Goal: Task Accomplishment & Management: Complete application form

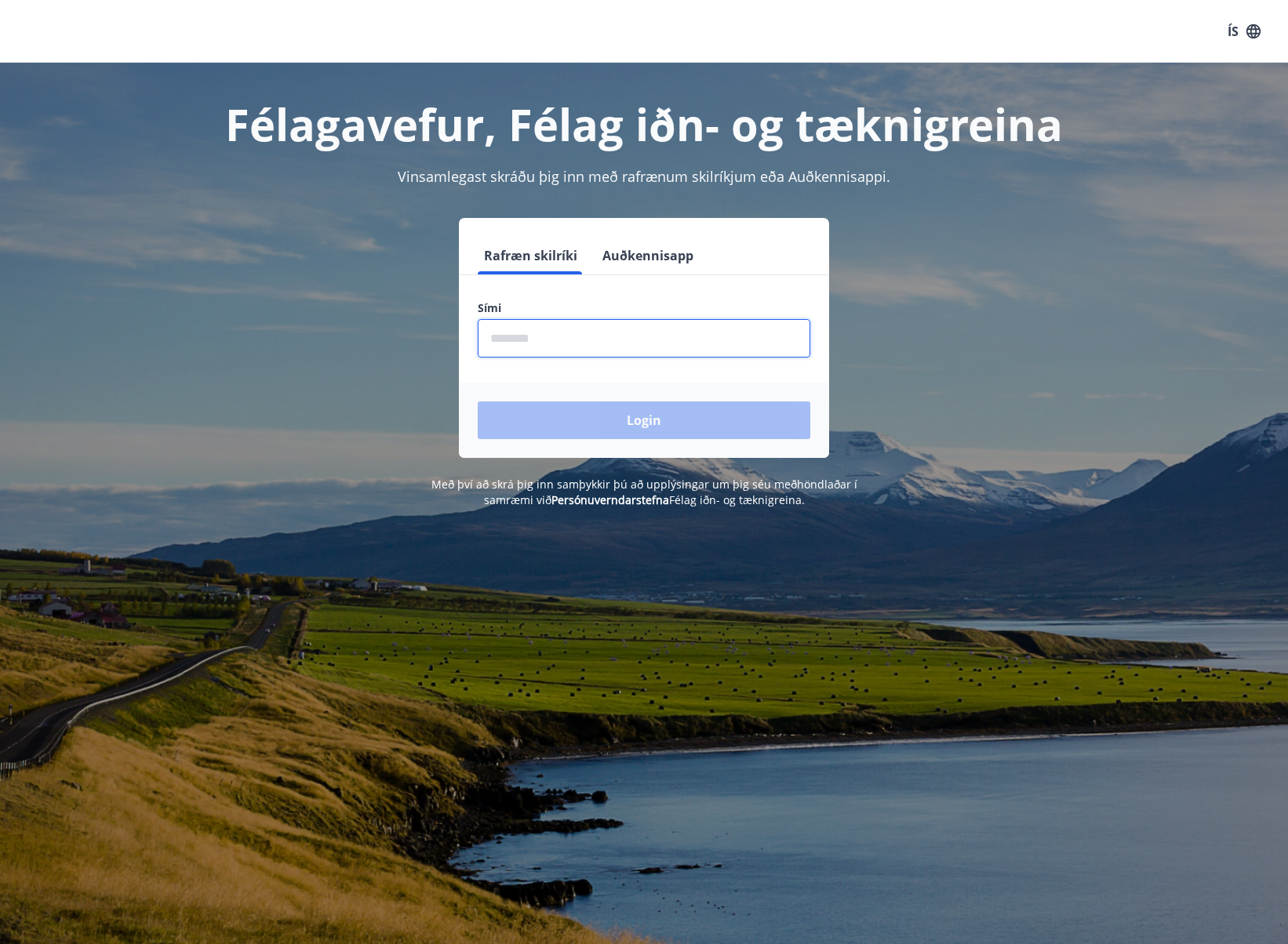
click at [526, 338] on input "phone" at bounding box center [644, 338] width 332 height 38
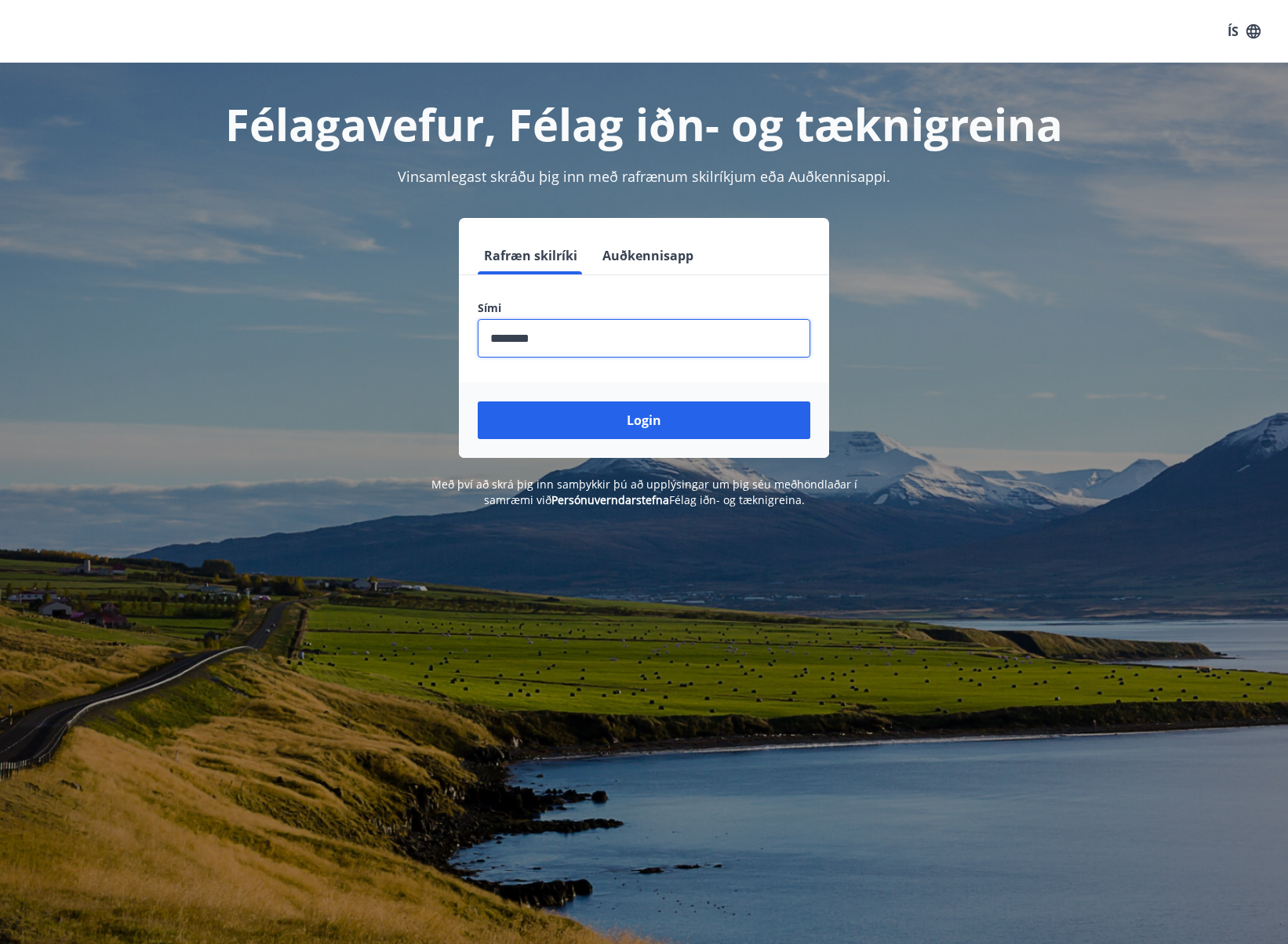
type input "********"
click at [606, 415] on button "Login" at bounding box center [644, 420] width 332 height 38
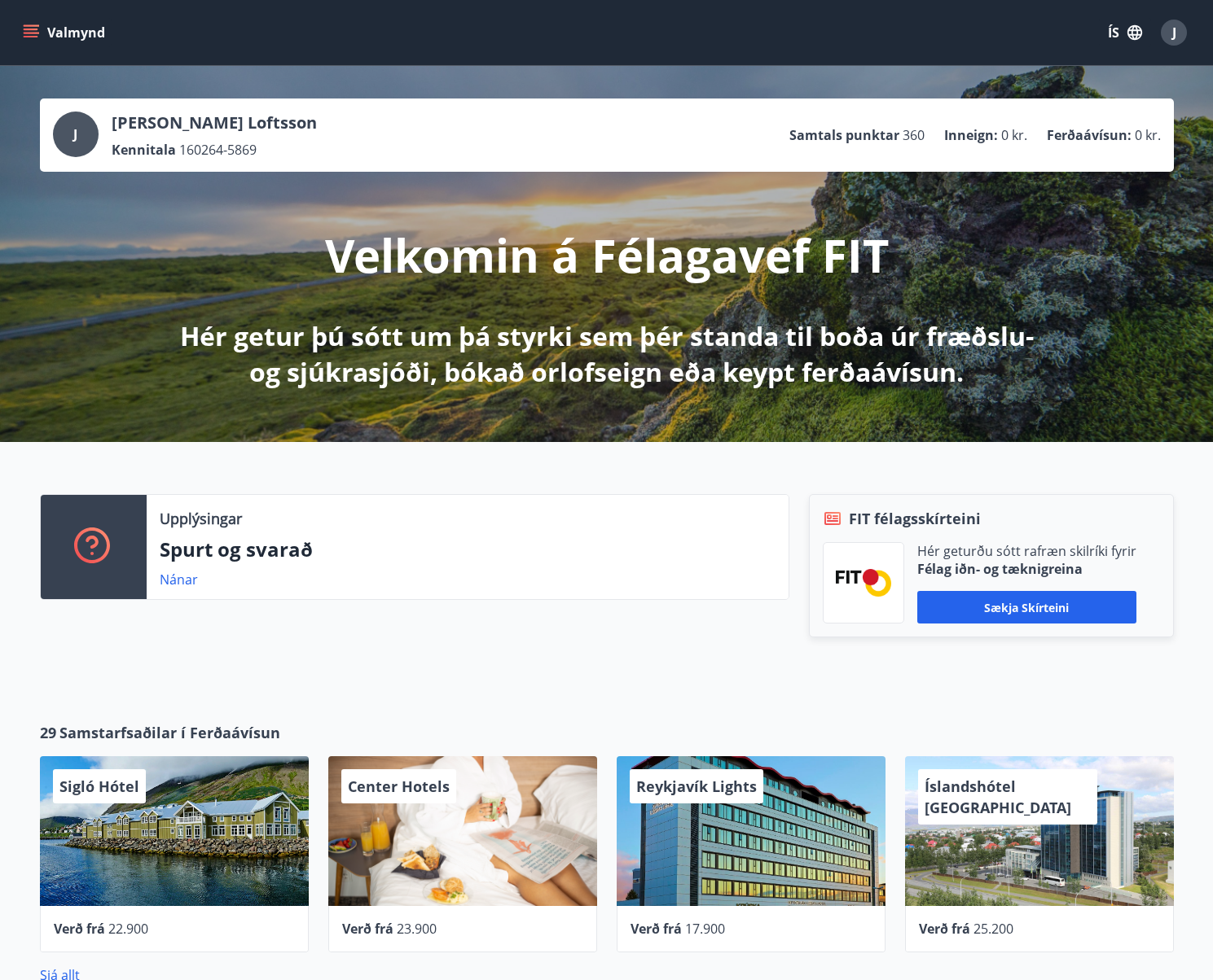
click at [41, 31] on button "Valmynd" at bounding box center [65, 32] width 92 height 29
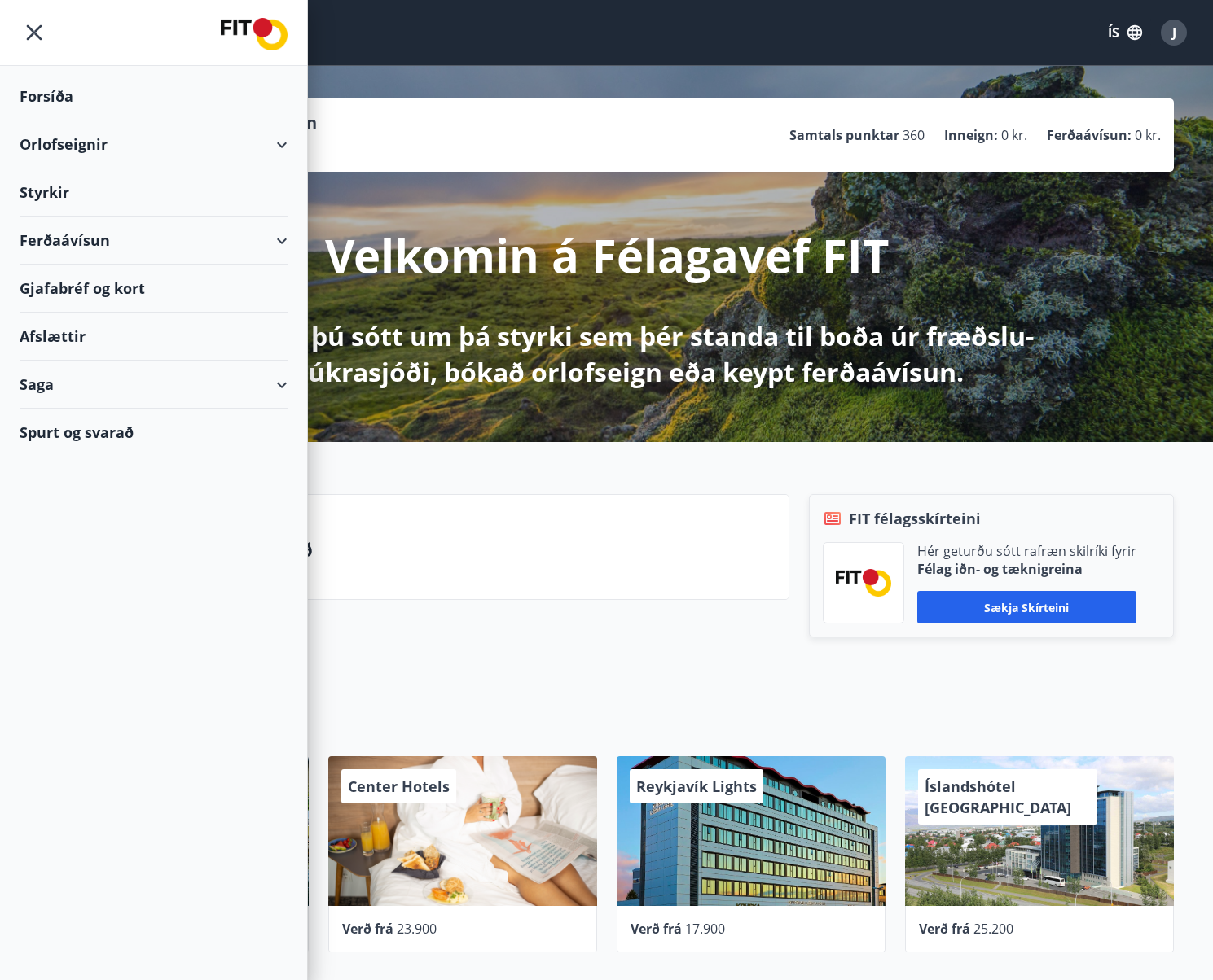
click at [52, 121] on div "Styrkir" at bounding box center [153, 95] width 268 height 48
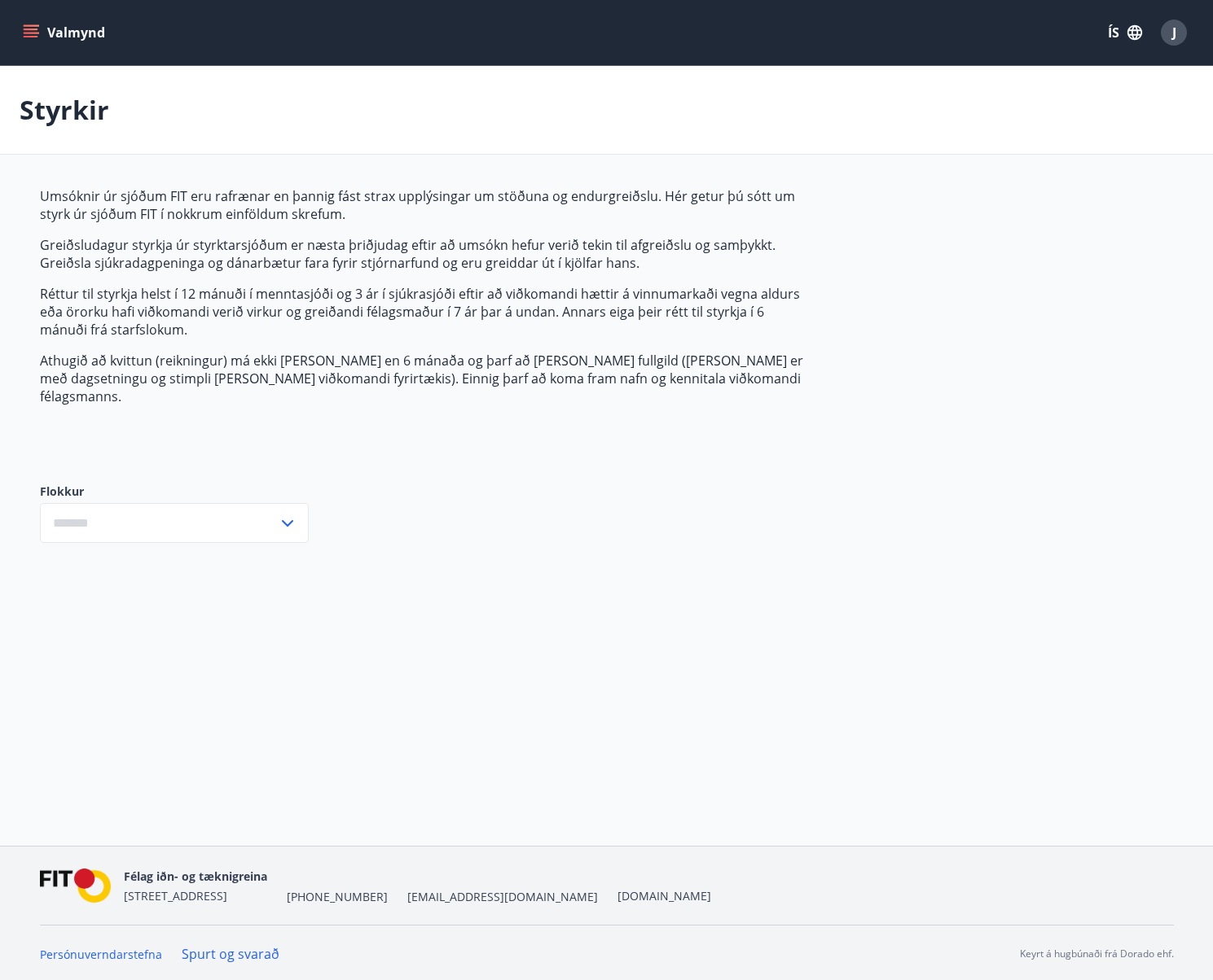
type input "***"
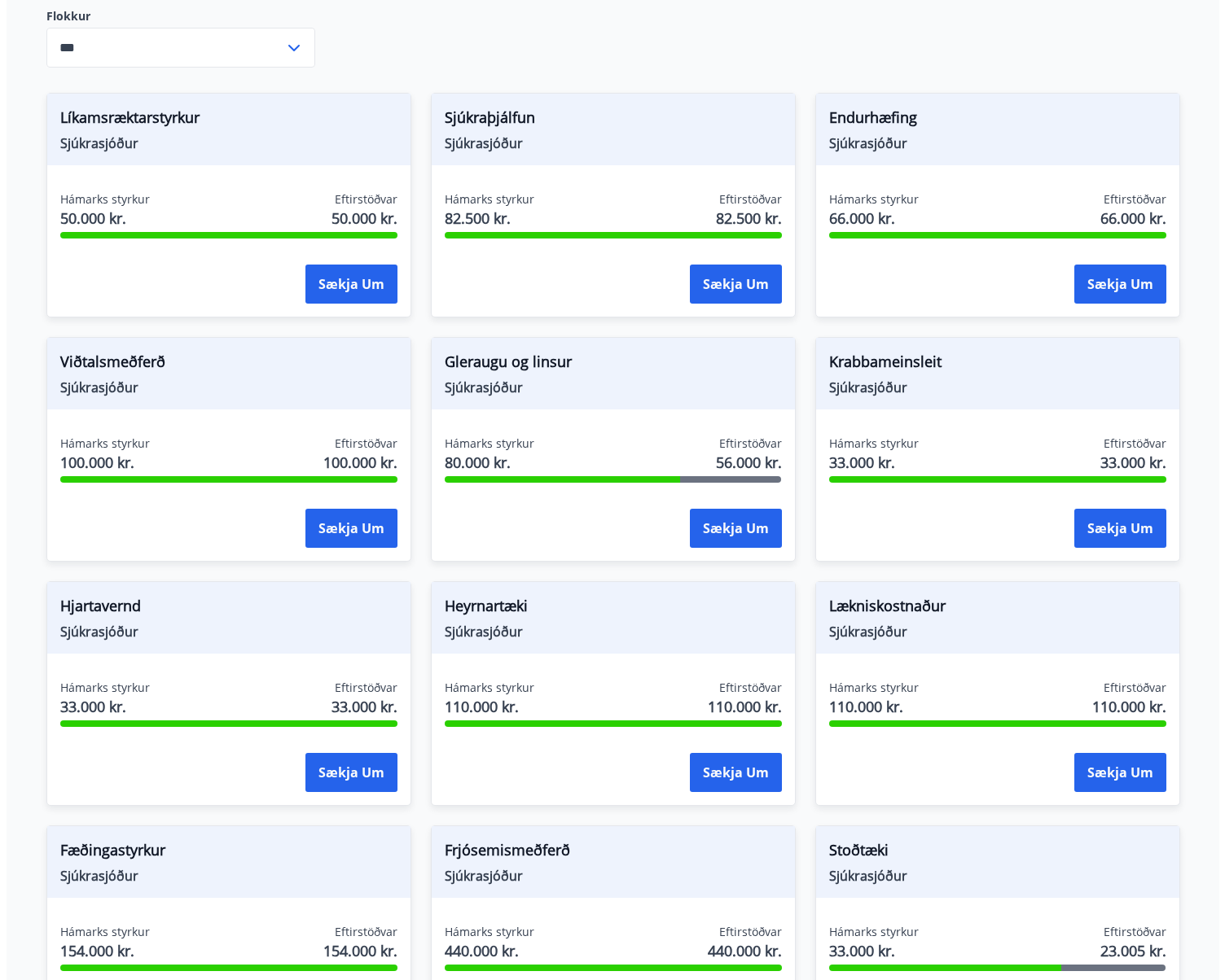
scroll to position [488, 0]
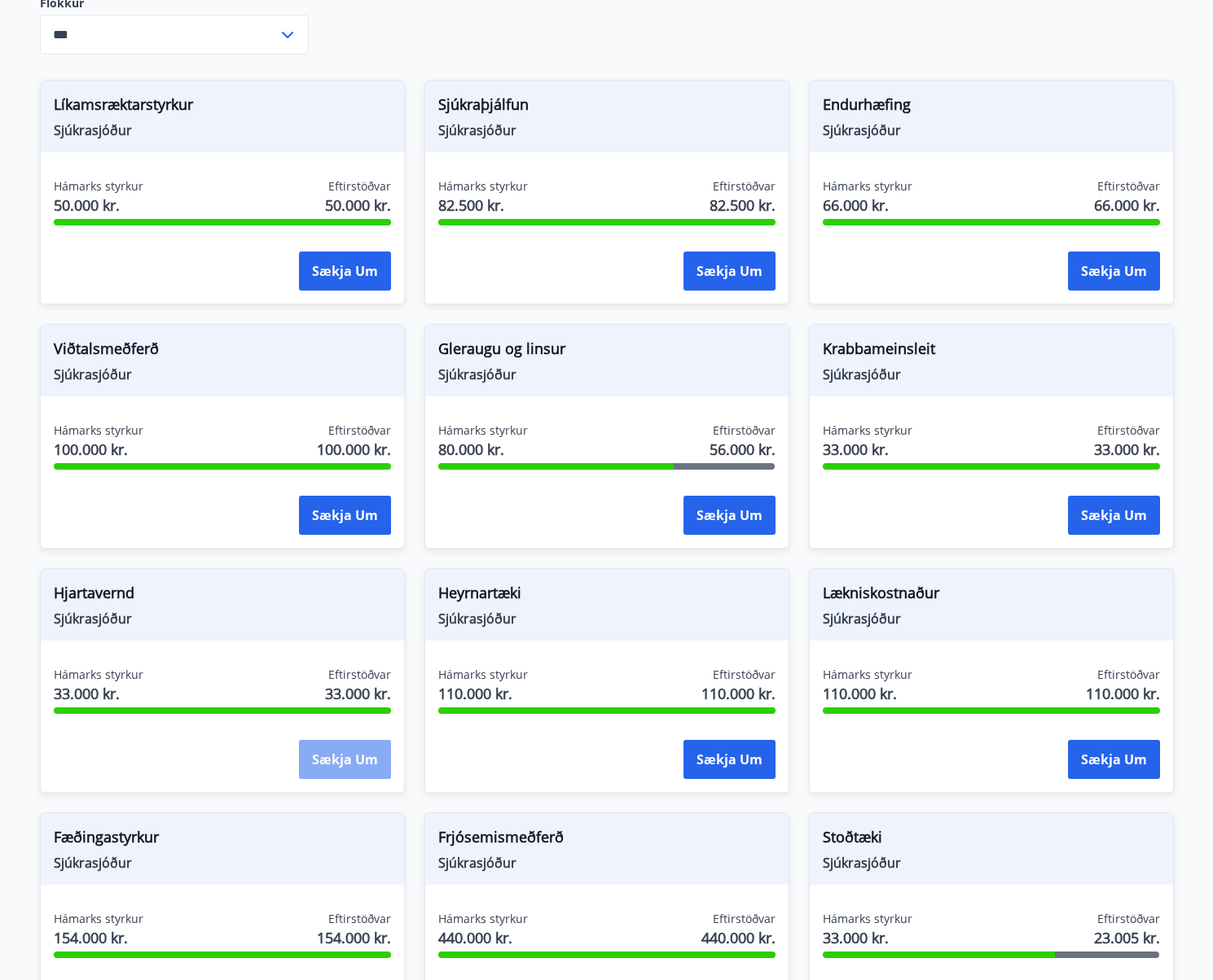
click at [346, 741] on button "Sækja um" at bounding box center [345, 760] width 92 height 39
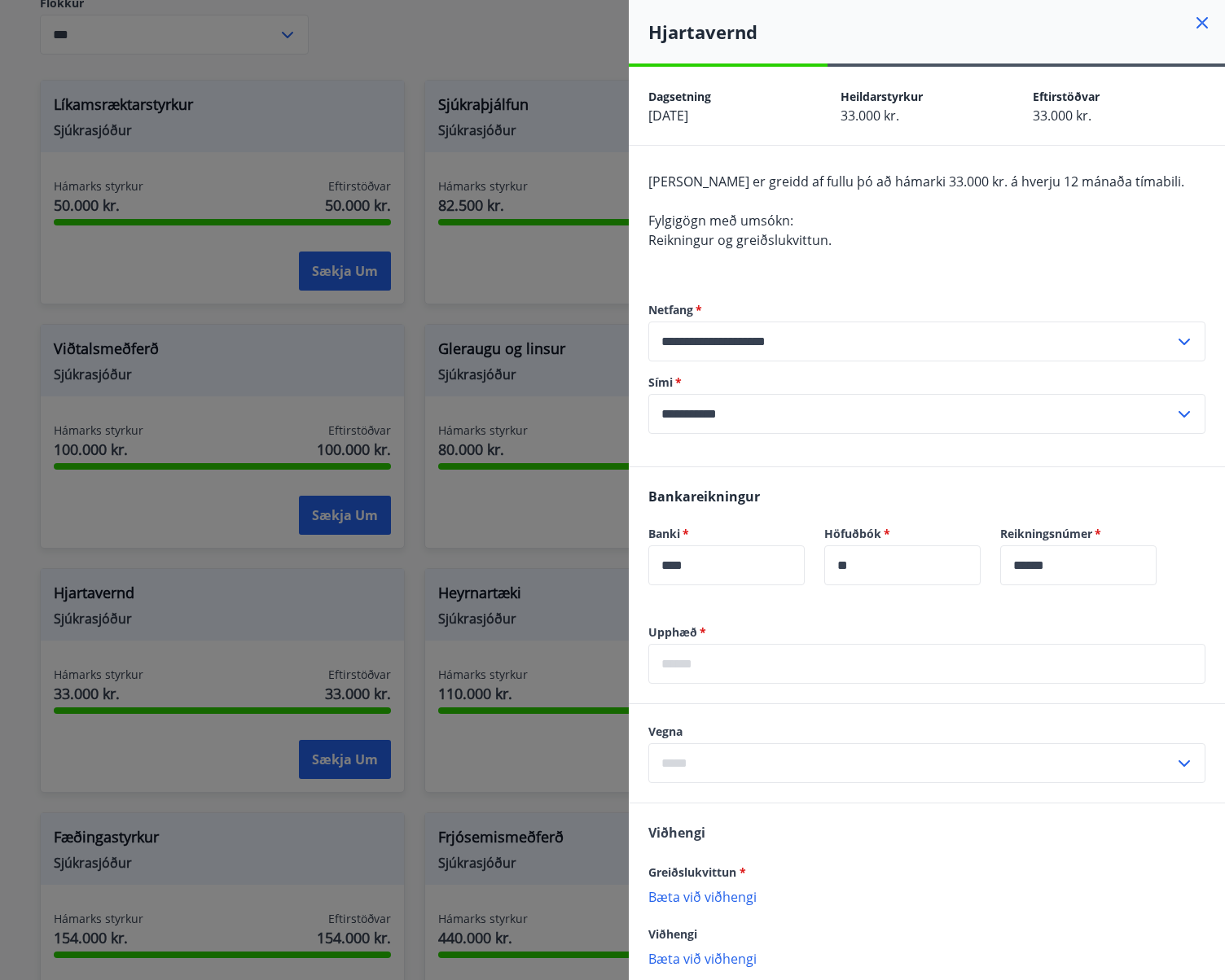
click at [728, 660] on input "text" at bounding box center [927, 663] width 557 height 40
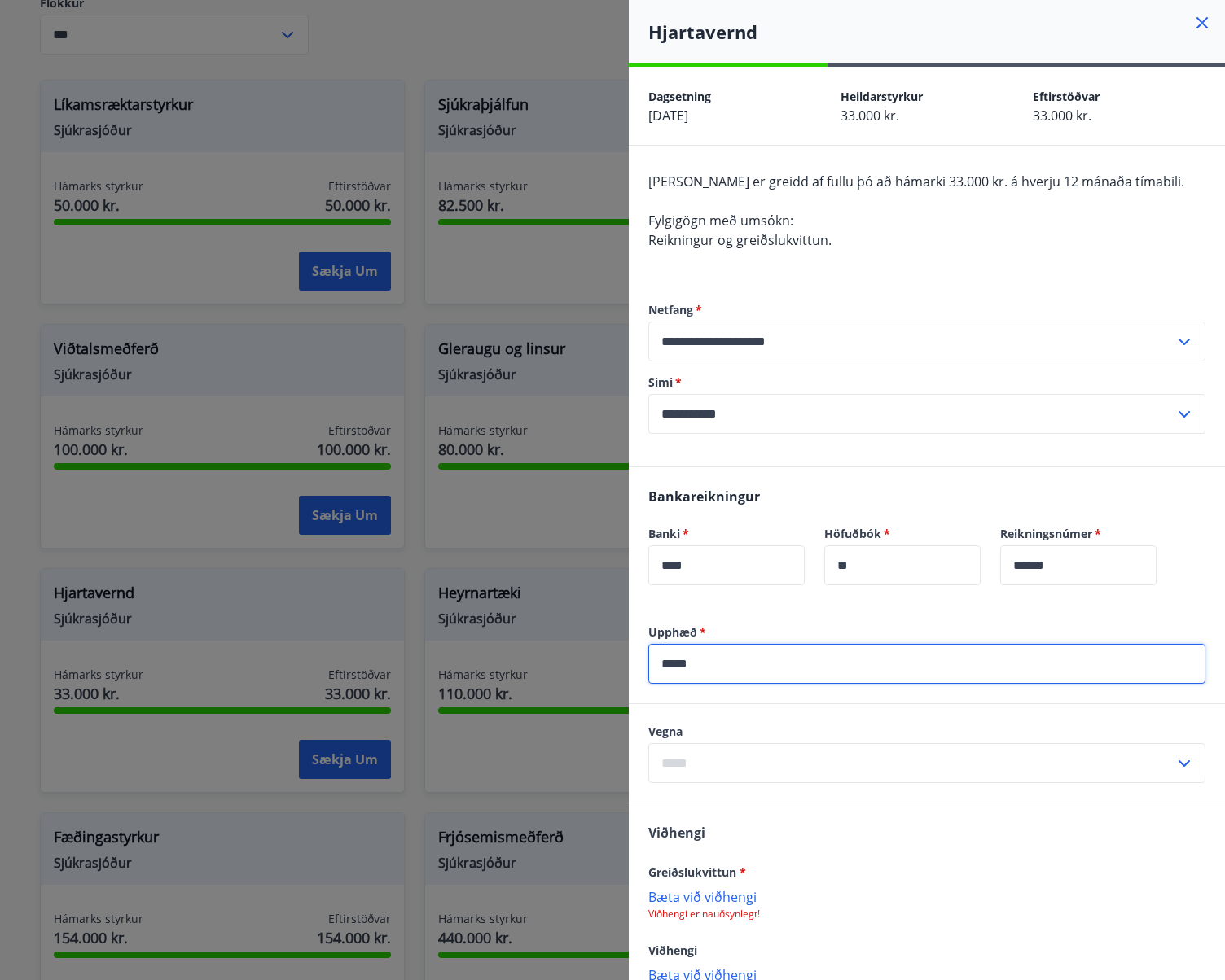
type input "*****"
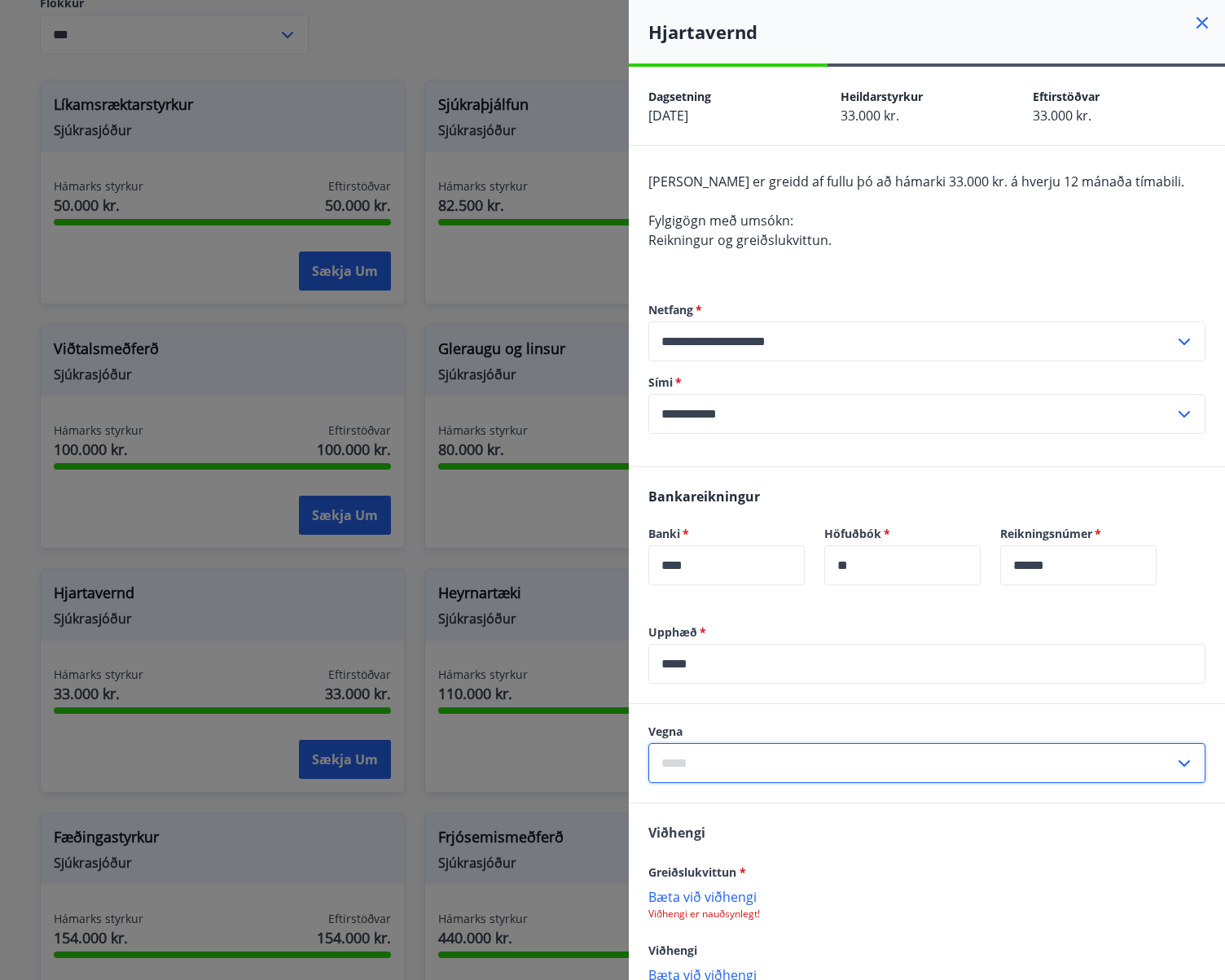
click at [699, 760] on input "text" at bounding box center [911, 763] width 526 height 40
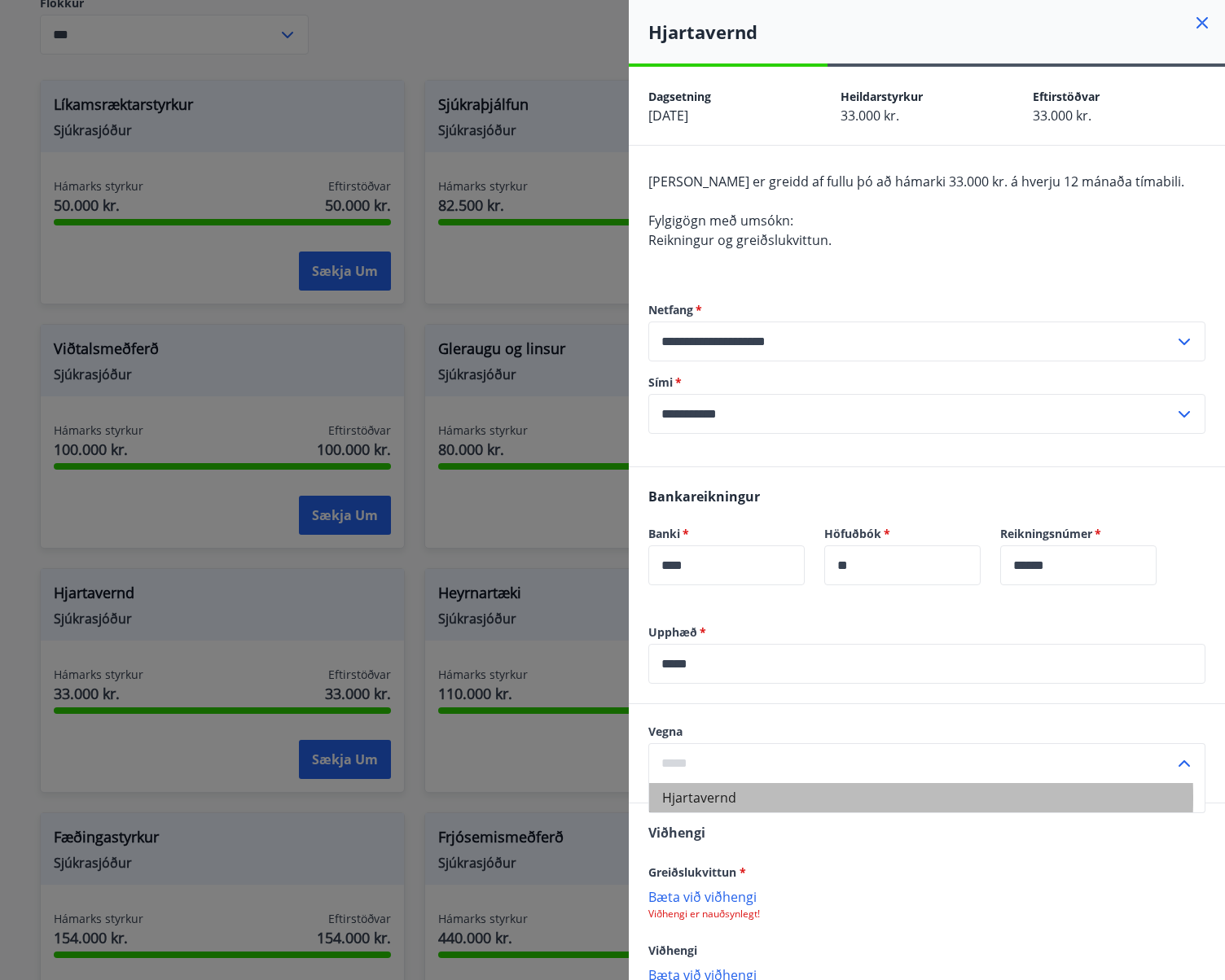
click at [711, 798] on li "Hjartavernd" at bounding box center [927, 798] width 555 height 29
type input "**********"
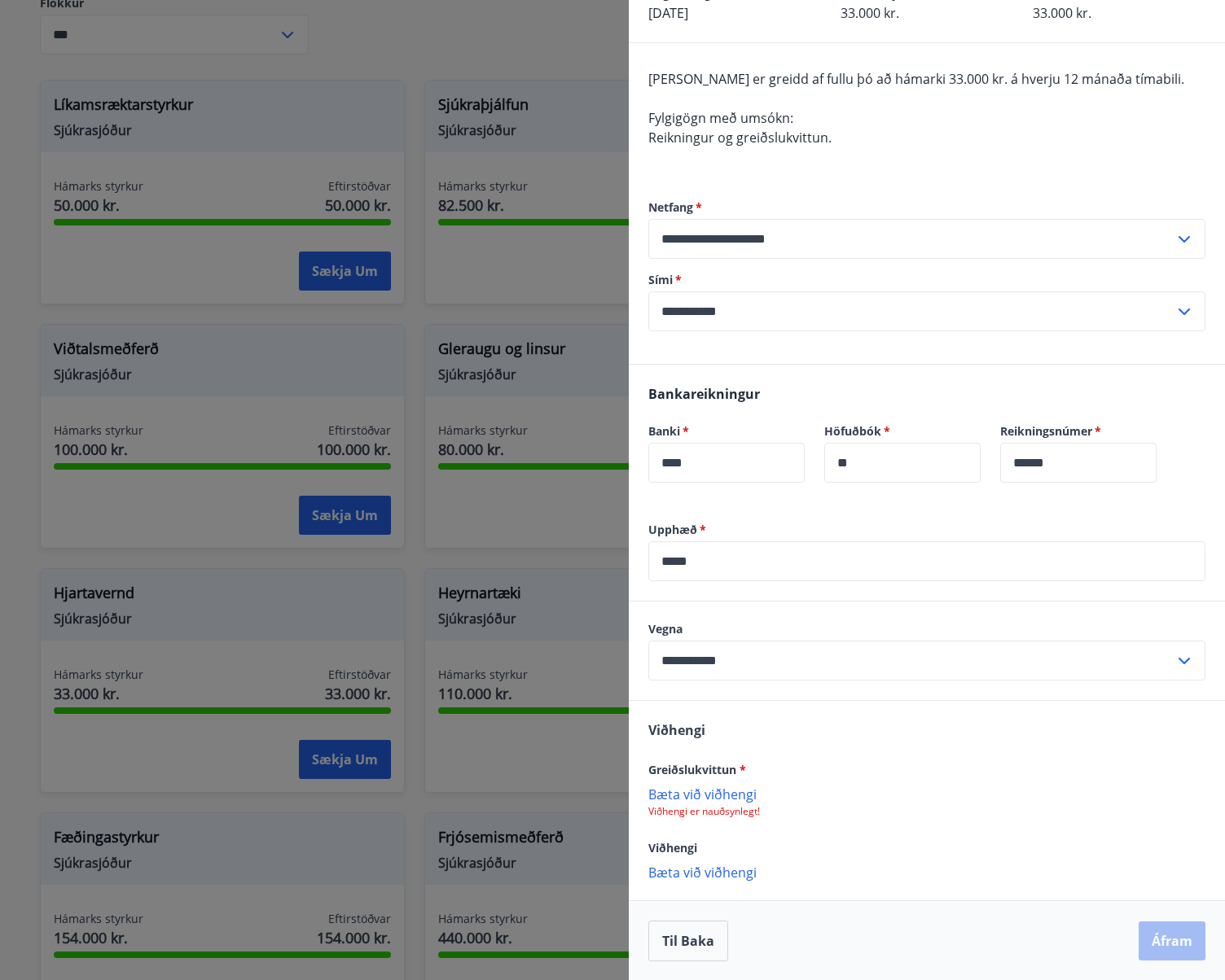
scroll to position [103, 0]
click at [712, 791] on p "Bæta við viðhengi" at bounding box center [927, 793] width 557 height 17
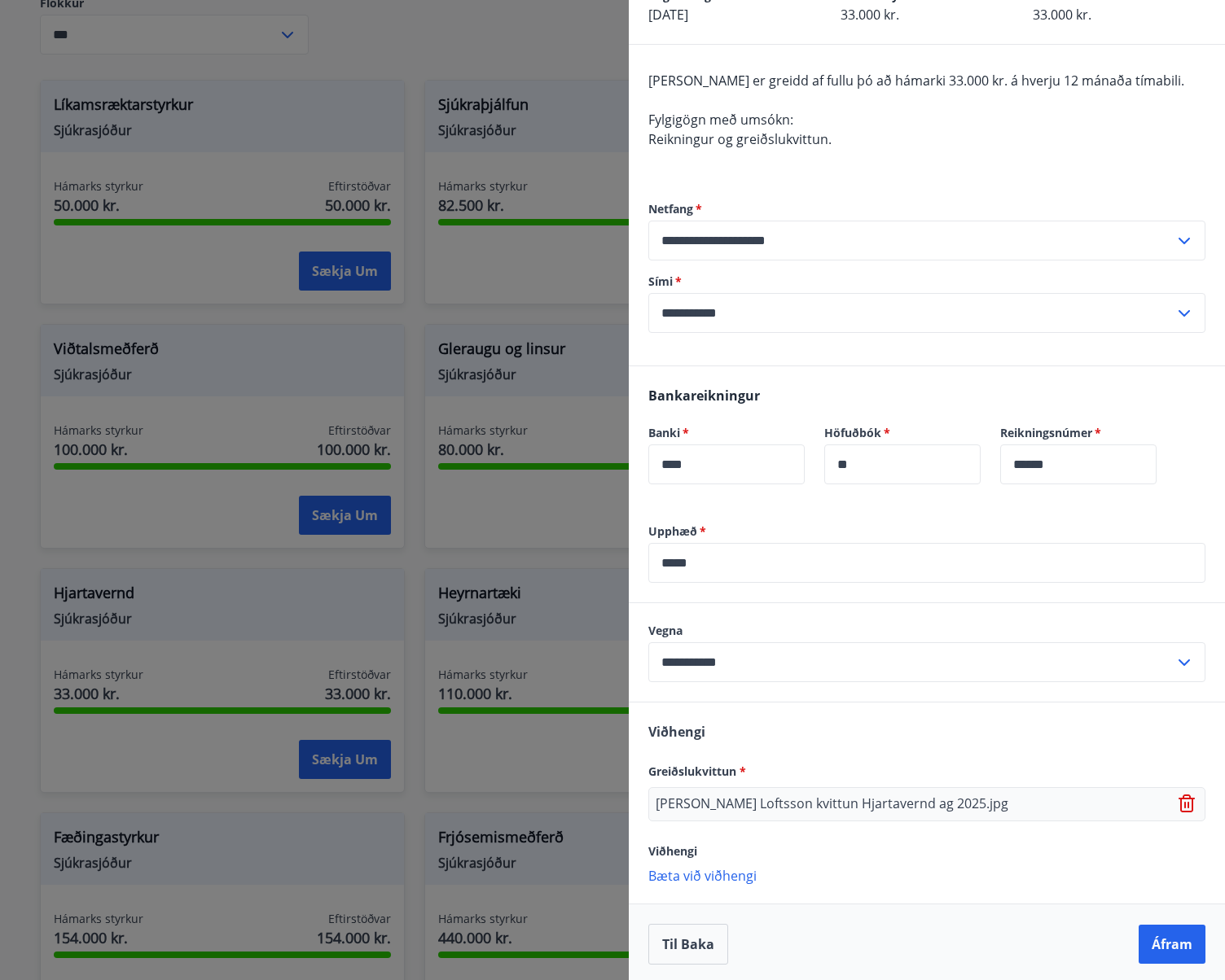
scroll to position [105, 0]
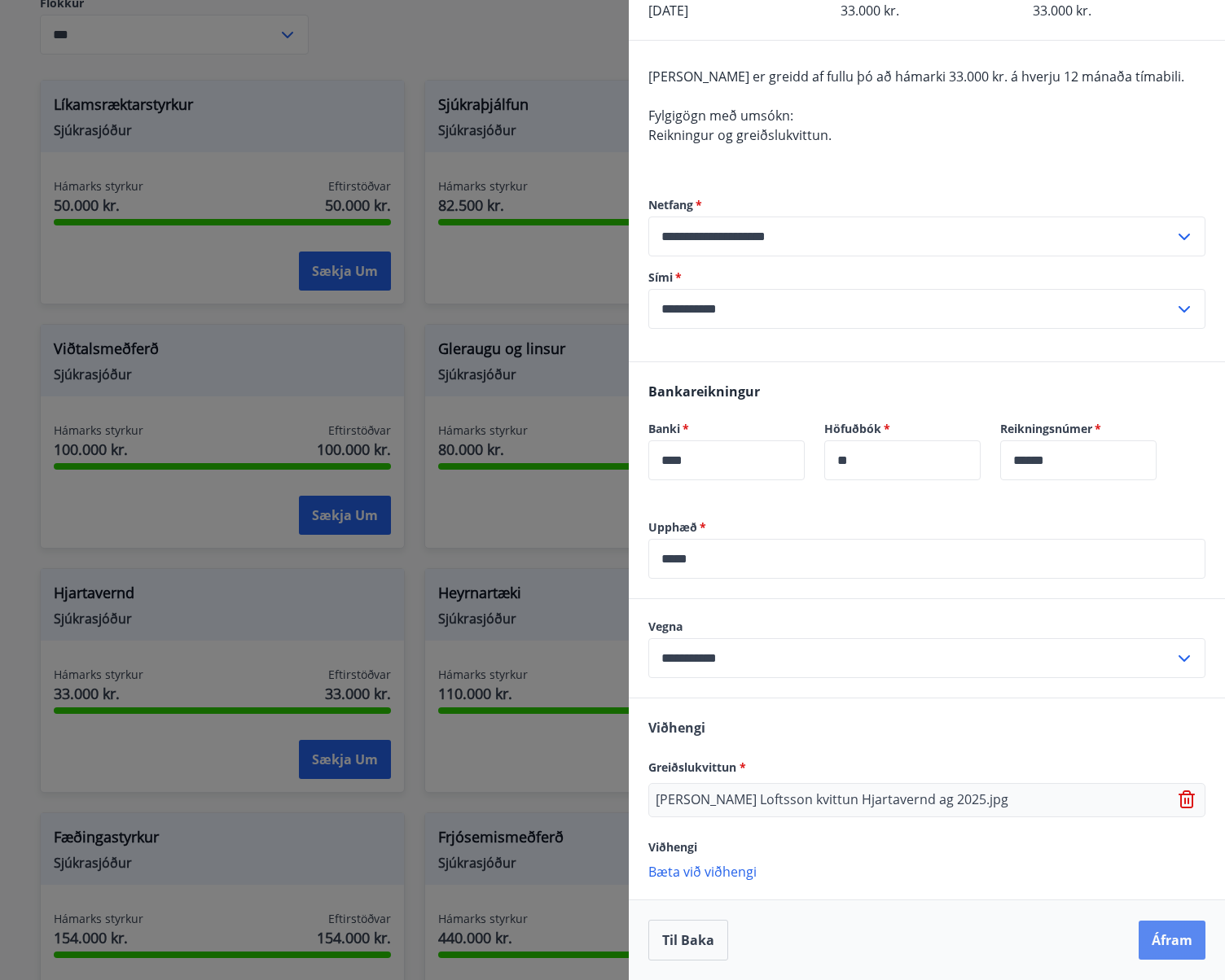
click at [1164, 929] on button "Áfram" at bounding box center [1171, 940] width 67 height 39
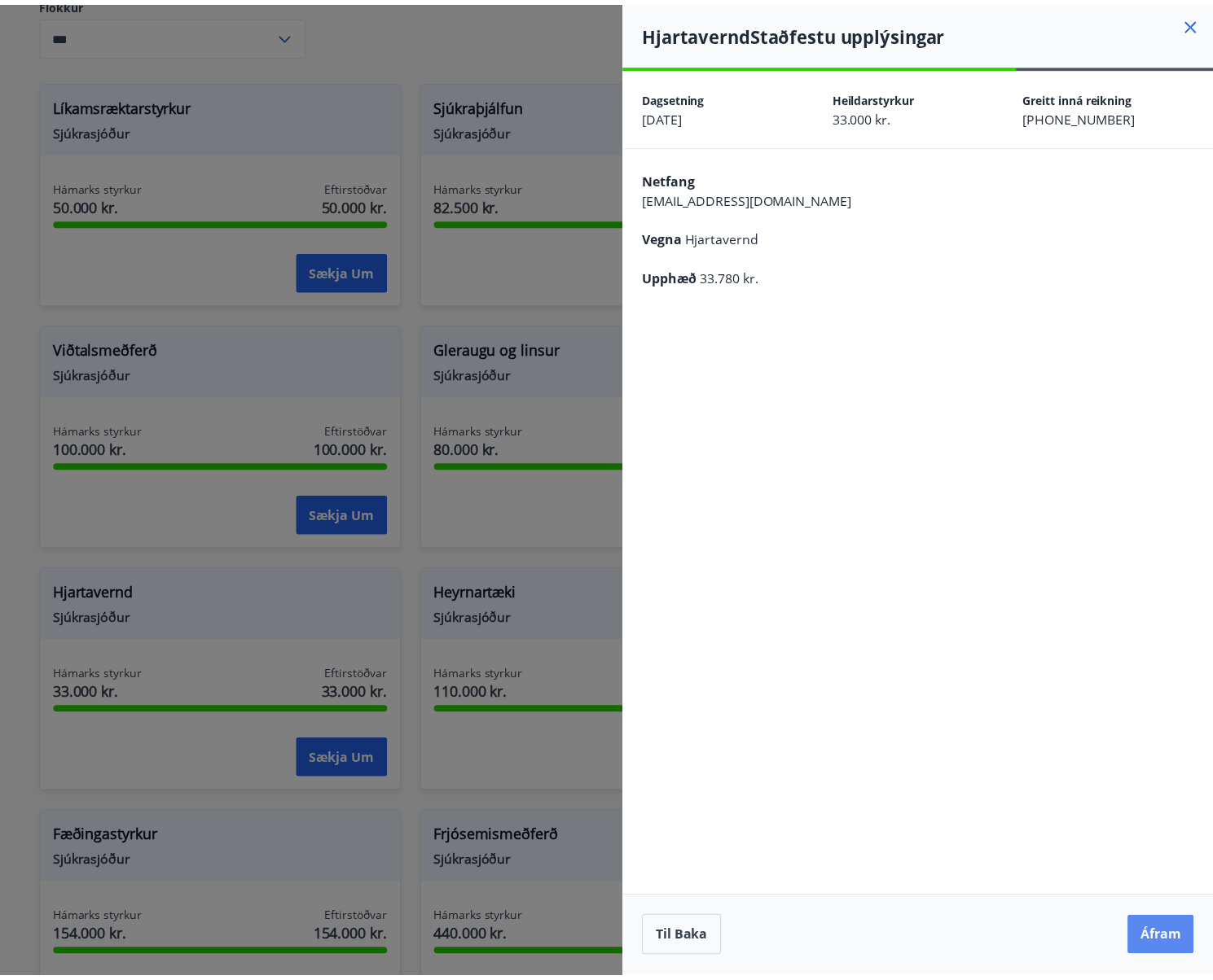
scroll to position [0, 0]
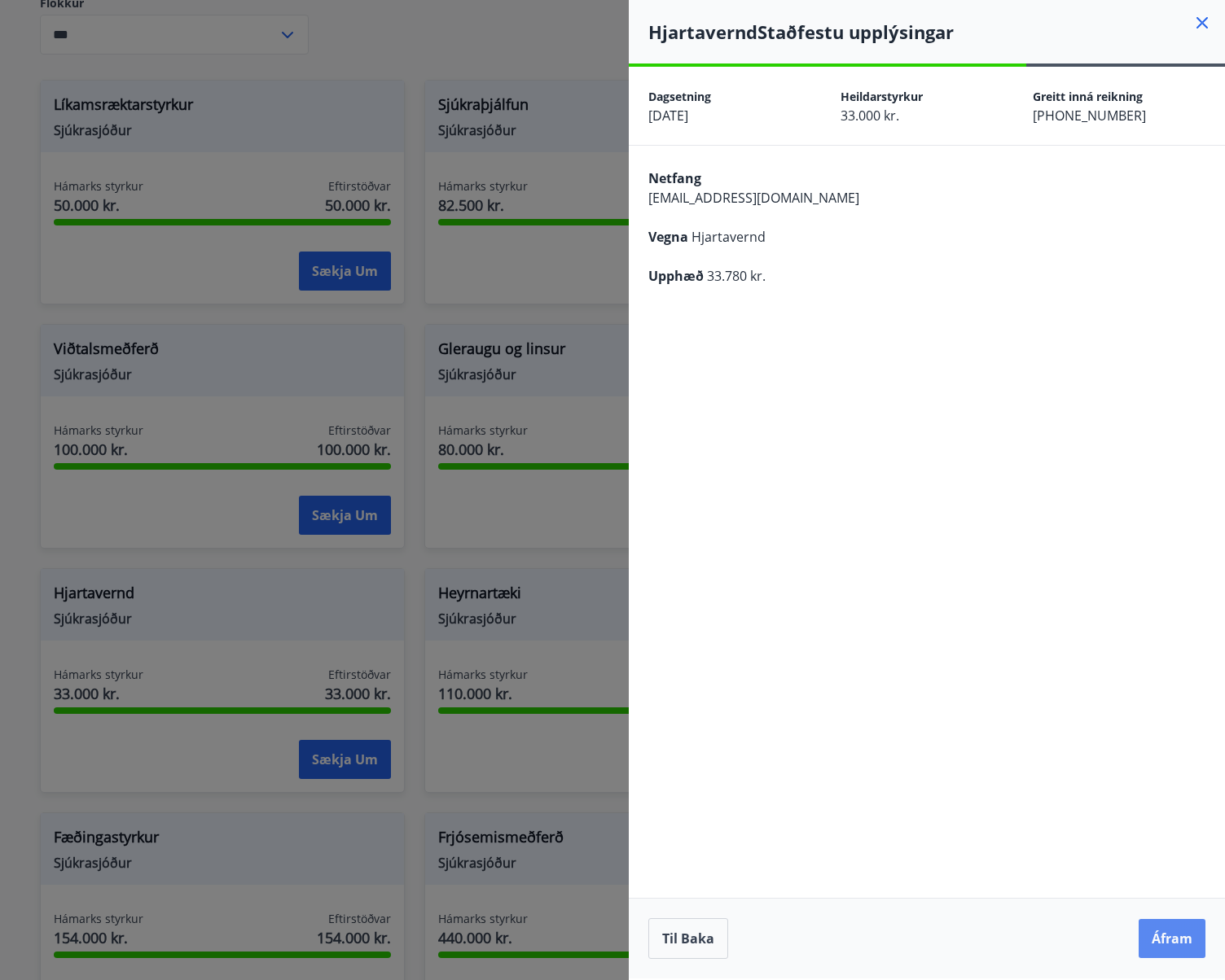
click at [1189, 933] on button "Áfram" at bounding box center [1171, 939] width 67 height 39
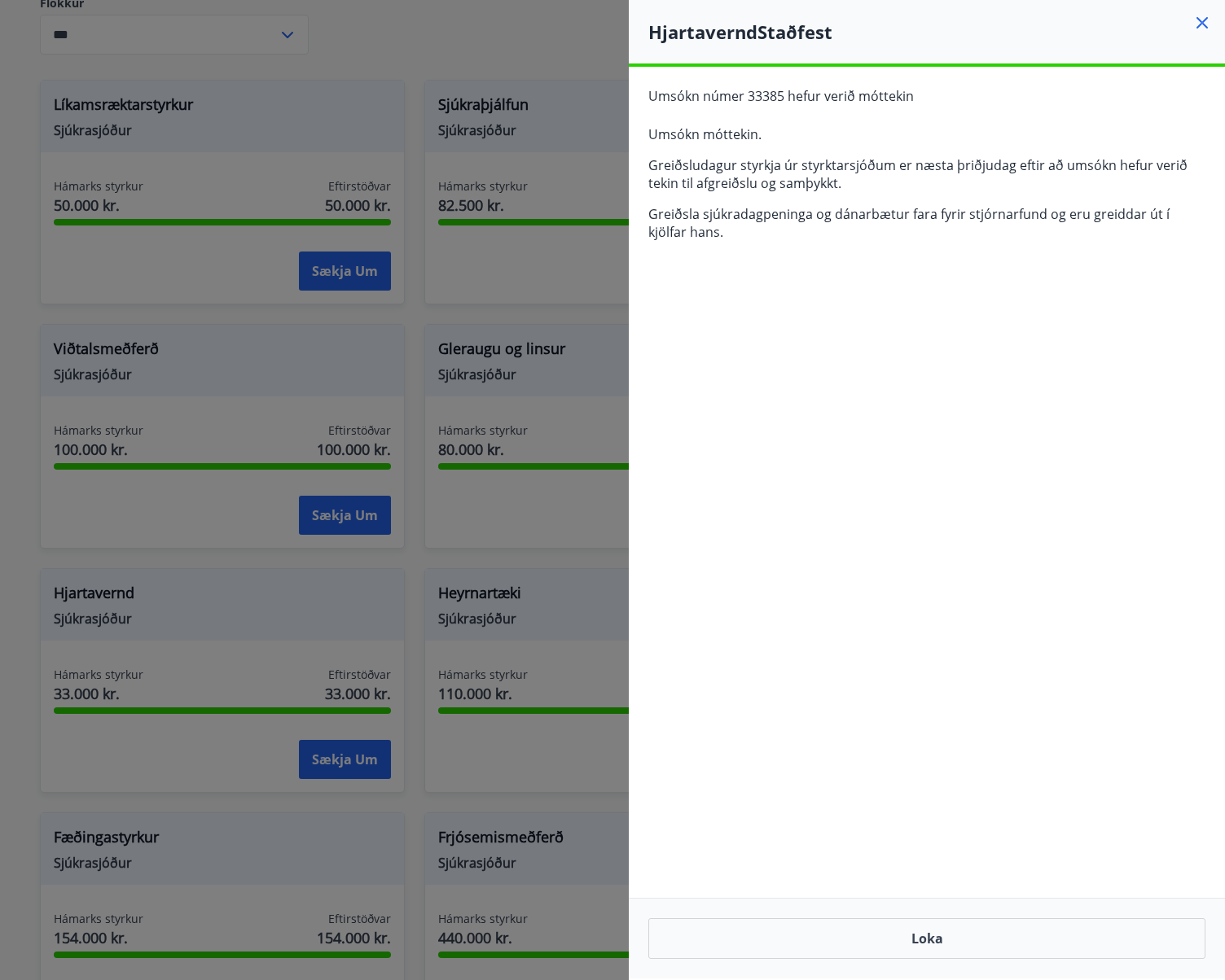
click at [1201, 21] on icon at bounding box center [1203, 23] width 12 height 12
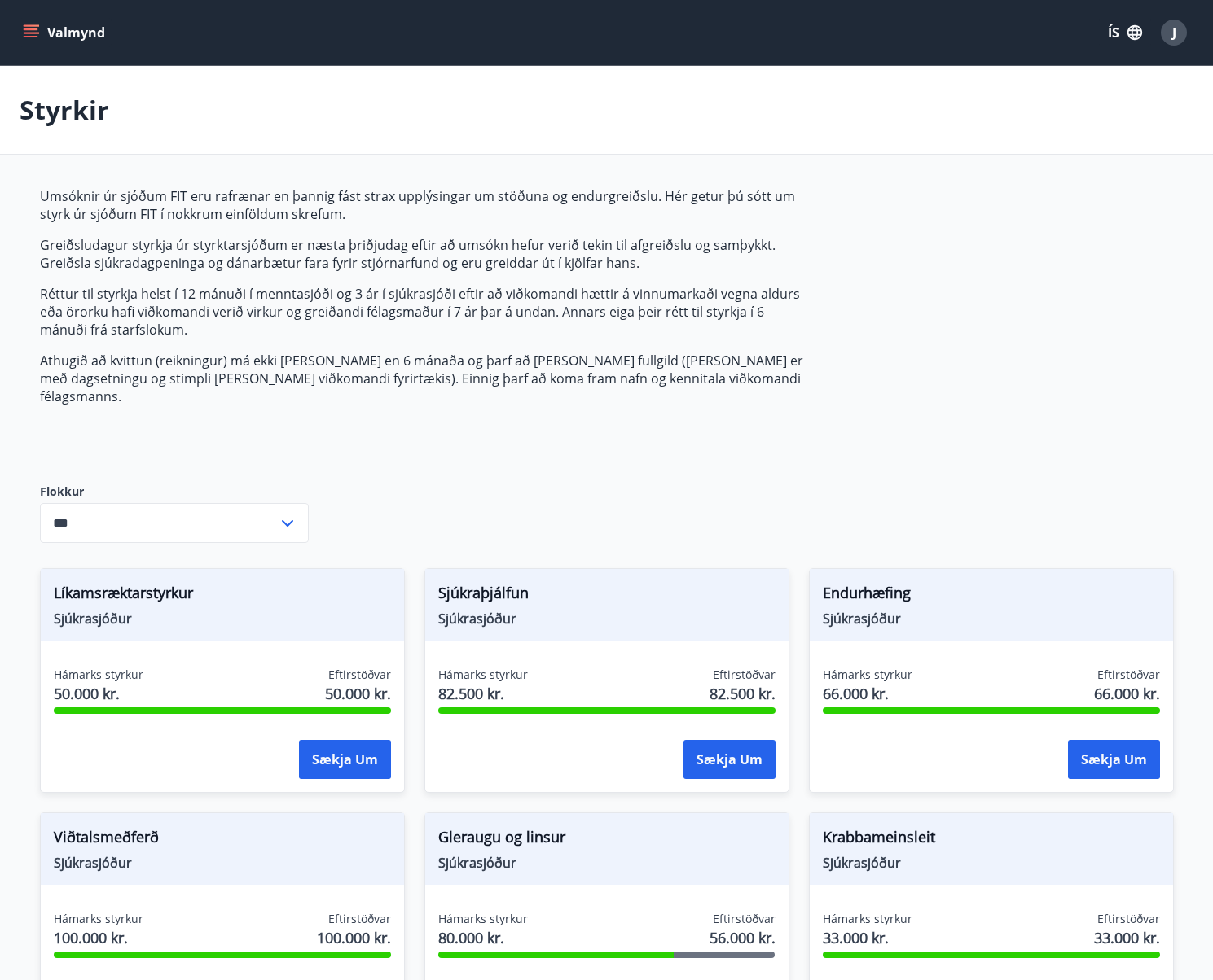
click at [39, 31] on button "Valmynd" at bounding box center [65, 32] width 92 height 29
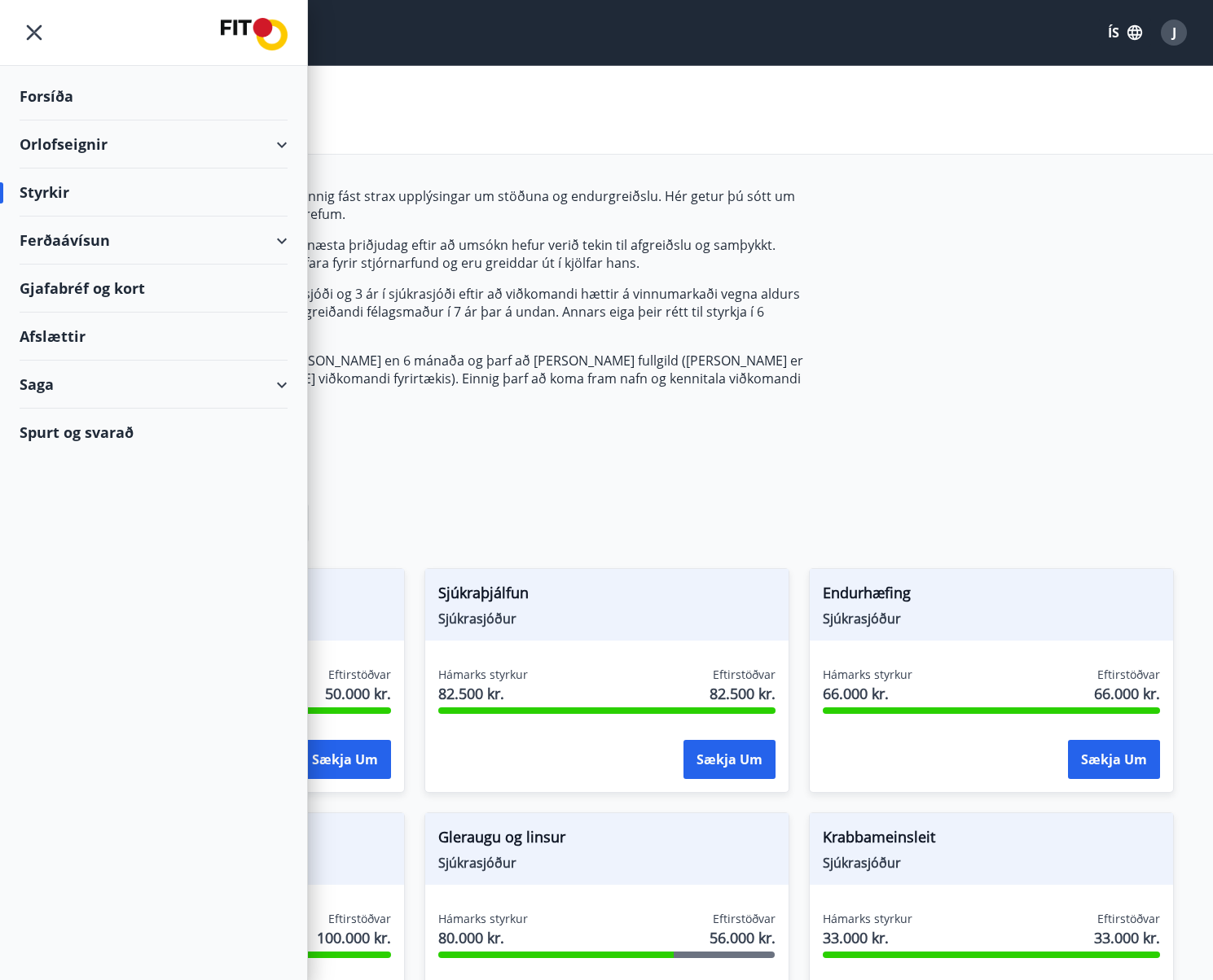
click at [73, 233] on div "Ferðaávísun" at bounding box center [153, 240] width 268 height 48
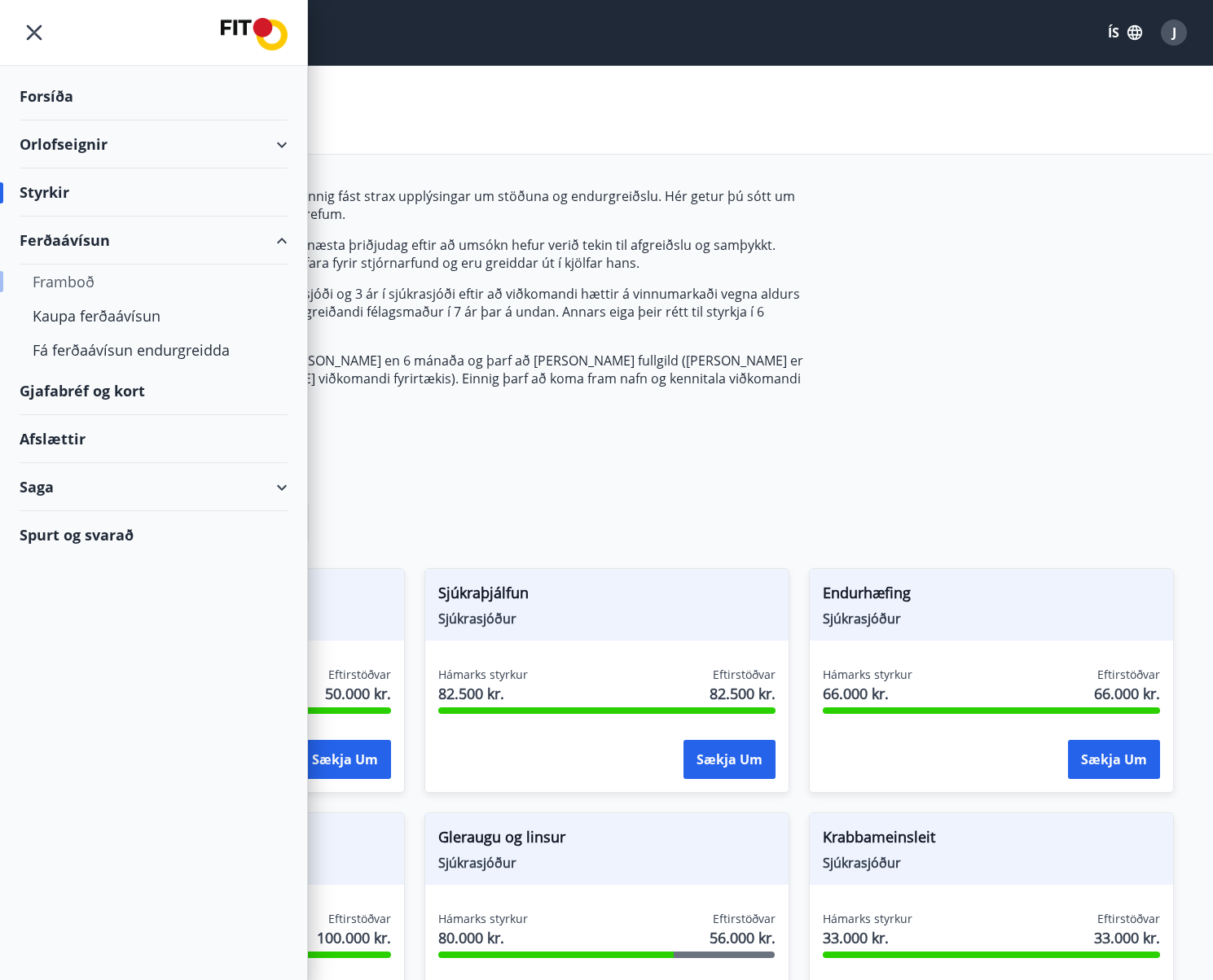
click at [65, 271] on div "Framboð" at bounding box center [153, 282] width 242 height 34
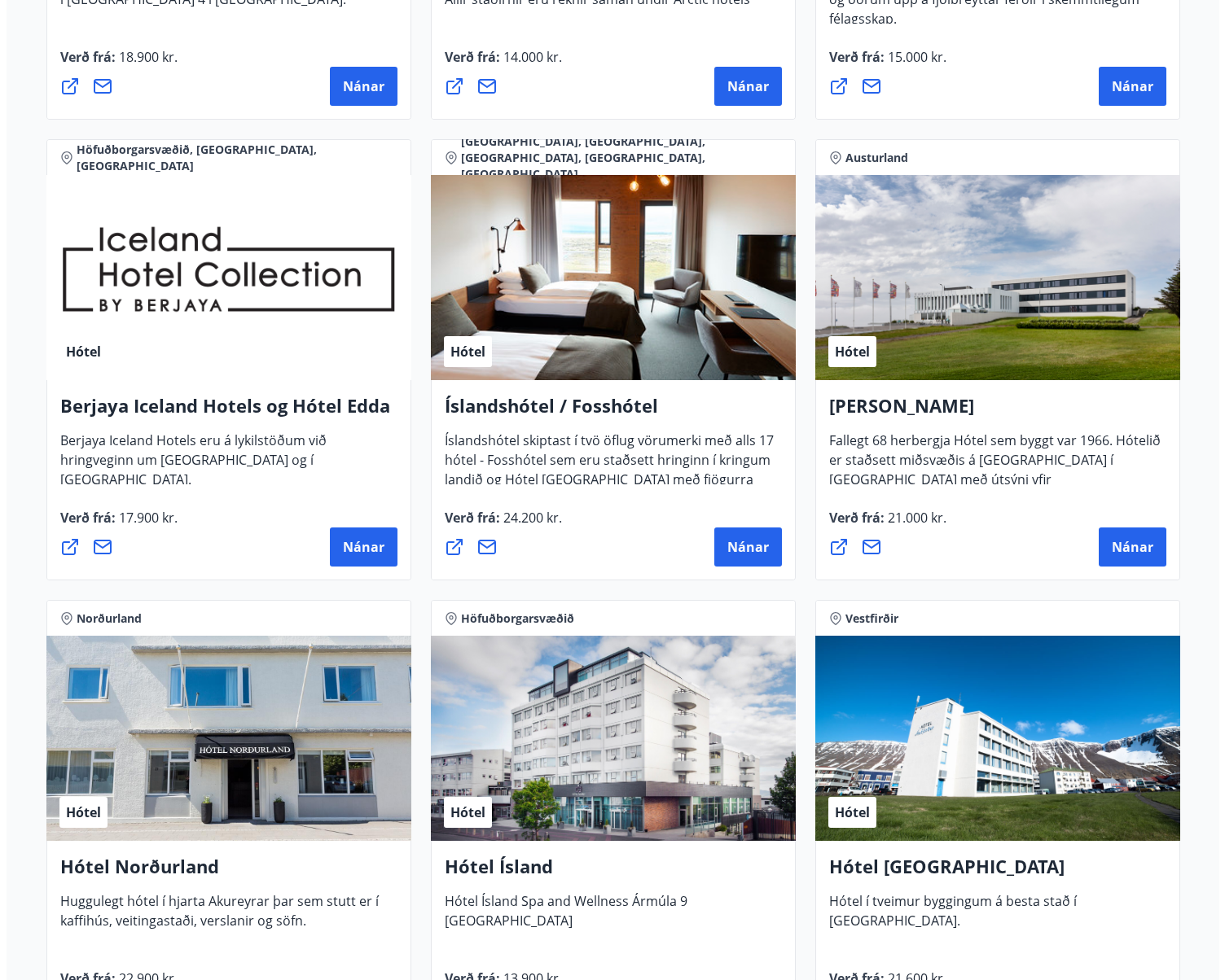
scroll to position [2009, 0]
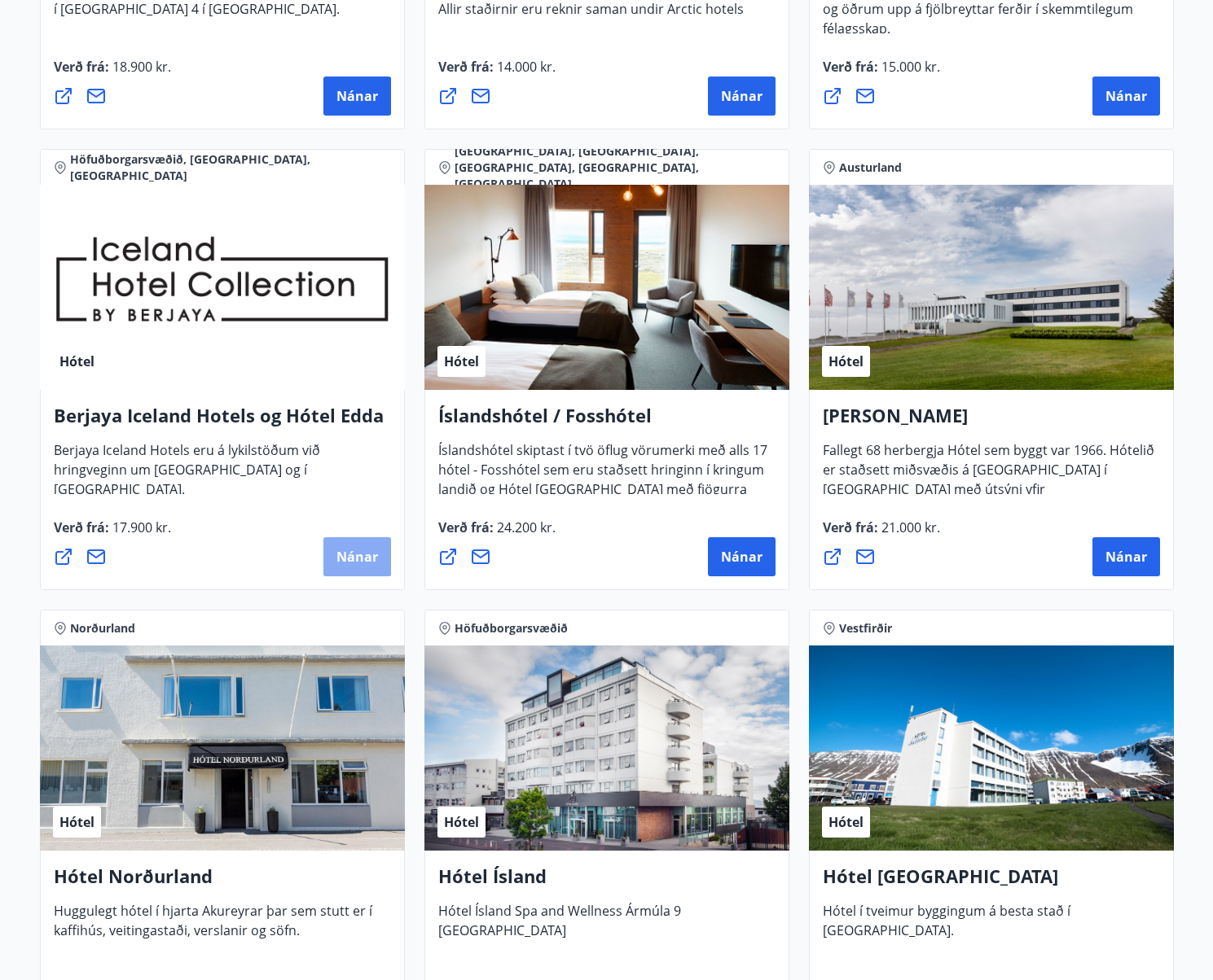
click at [340, 554] on span "Nánar" at bounding box center [357, 556] width 42 height 18
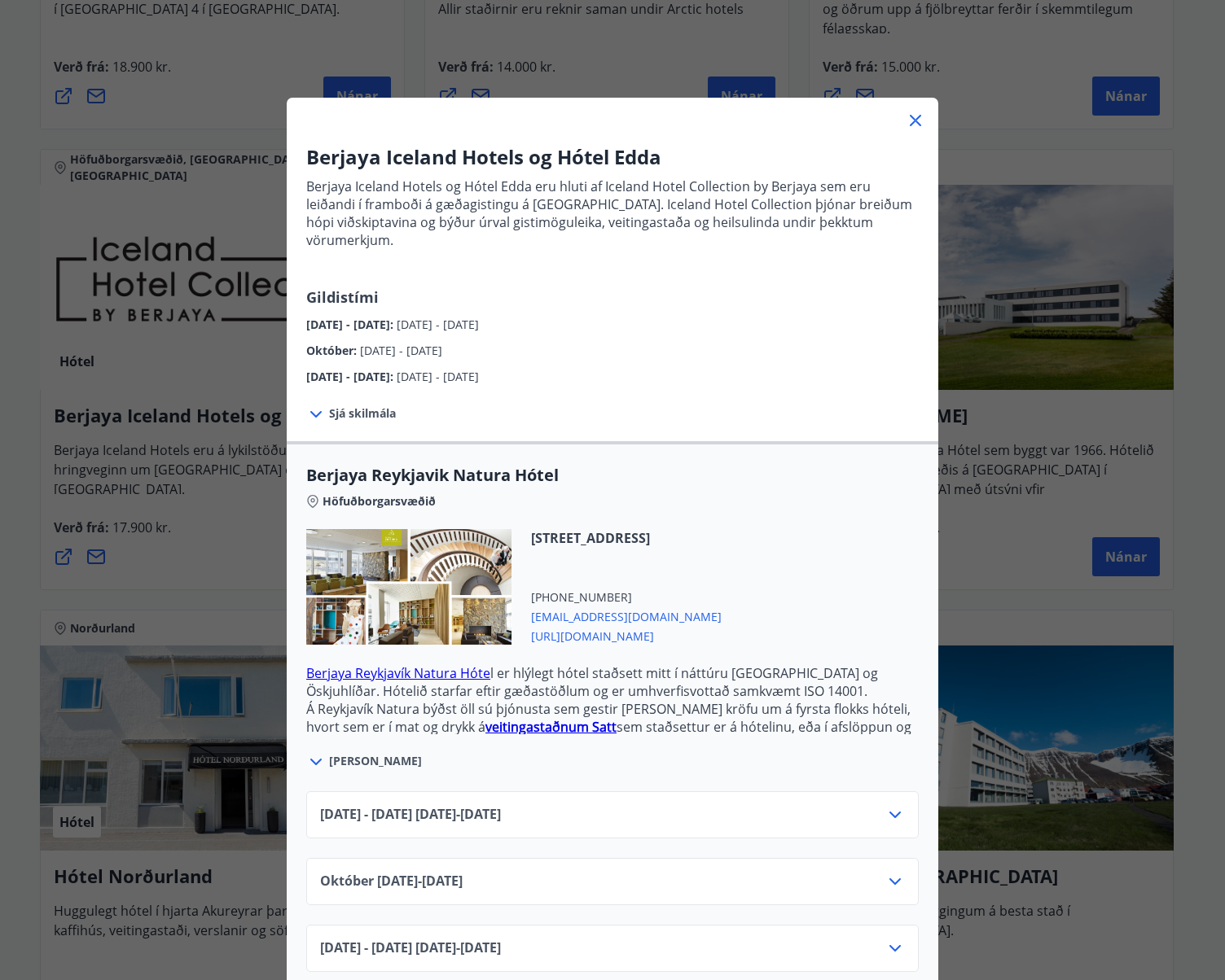
click at [890, 879] on icon at bounding box center [896, 882] width 12 height 7
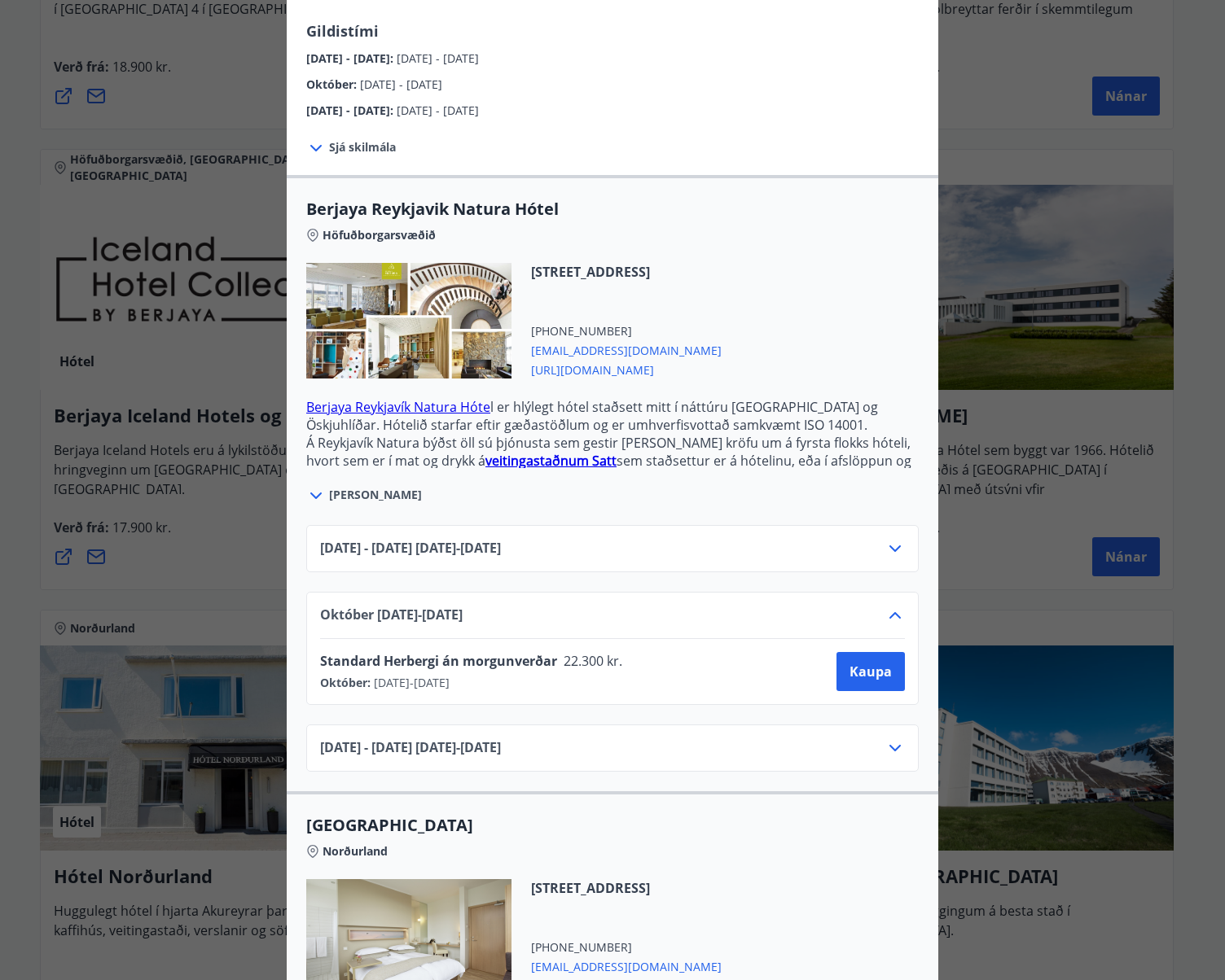
scroll to position [271, 0]
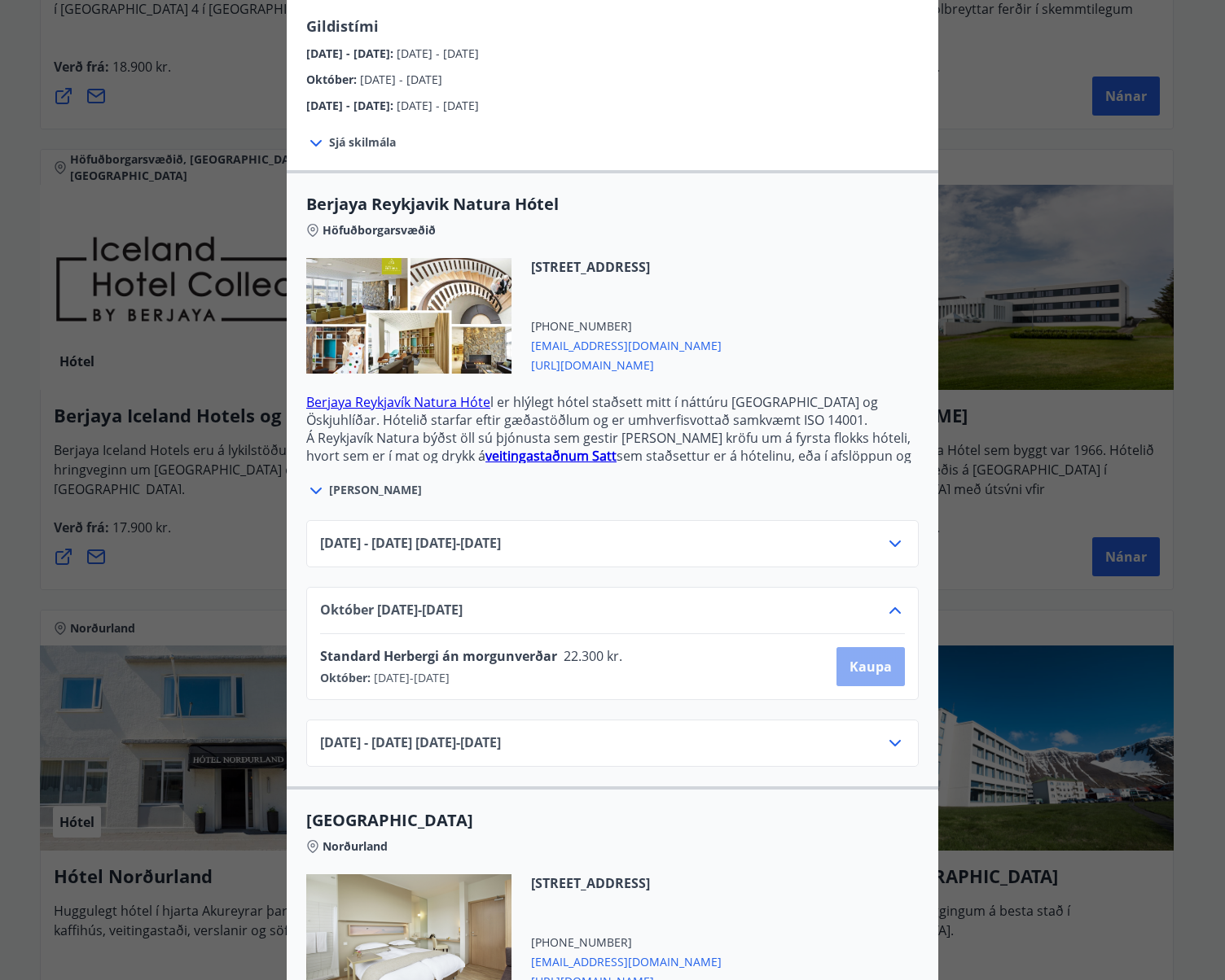
click at [857, 658] on span "Kaupa" at bounding box center [870, 666] width 42 height 18
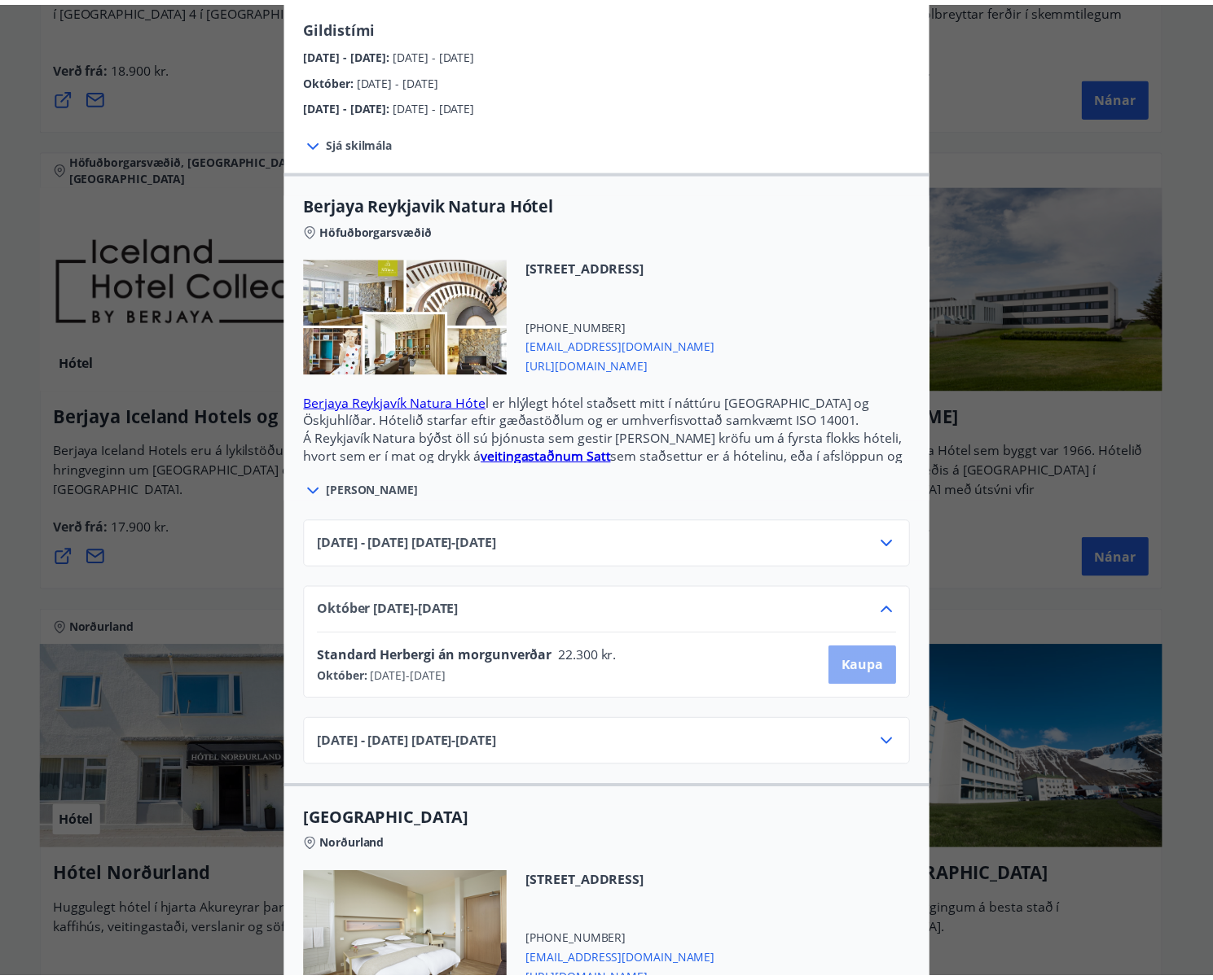
scroll to position [3, 0]
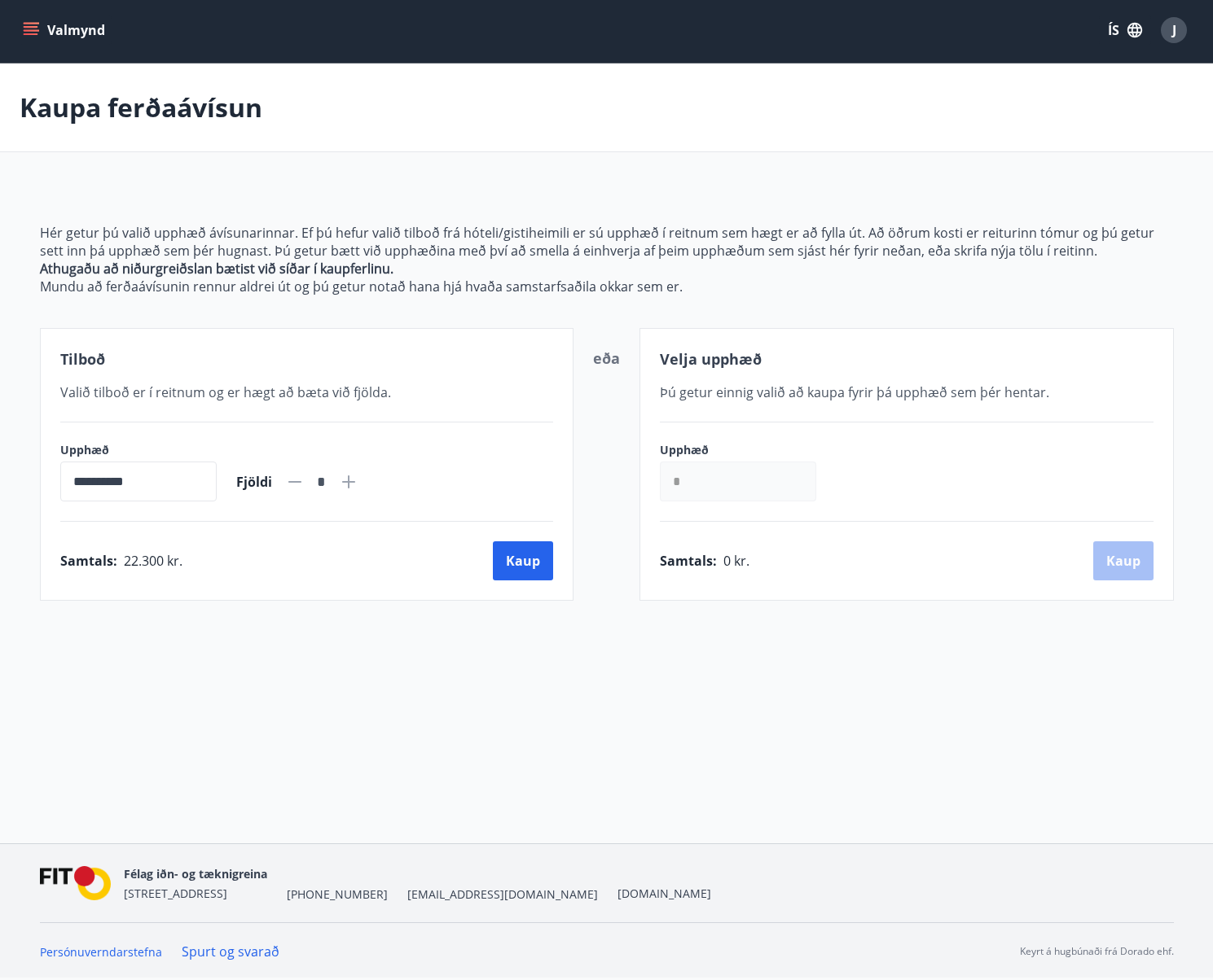
click at [36, 24] on icon "menu" at bounding box center [30, 30] width 17 height 17
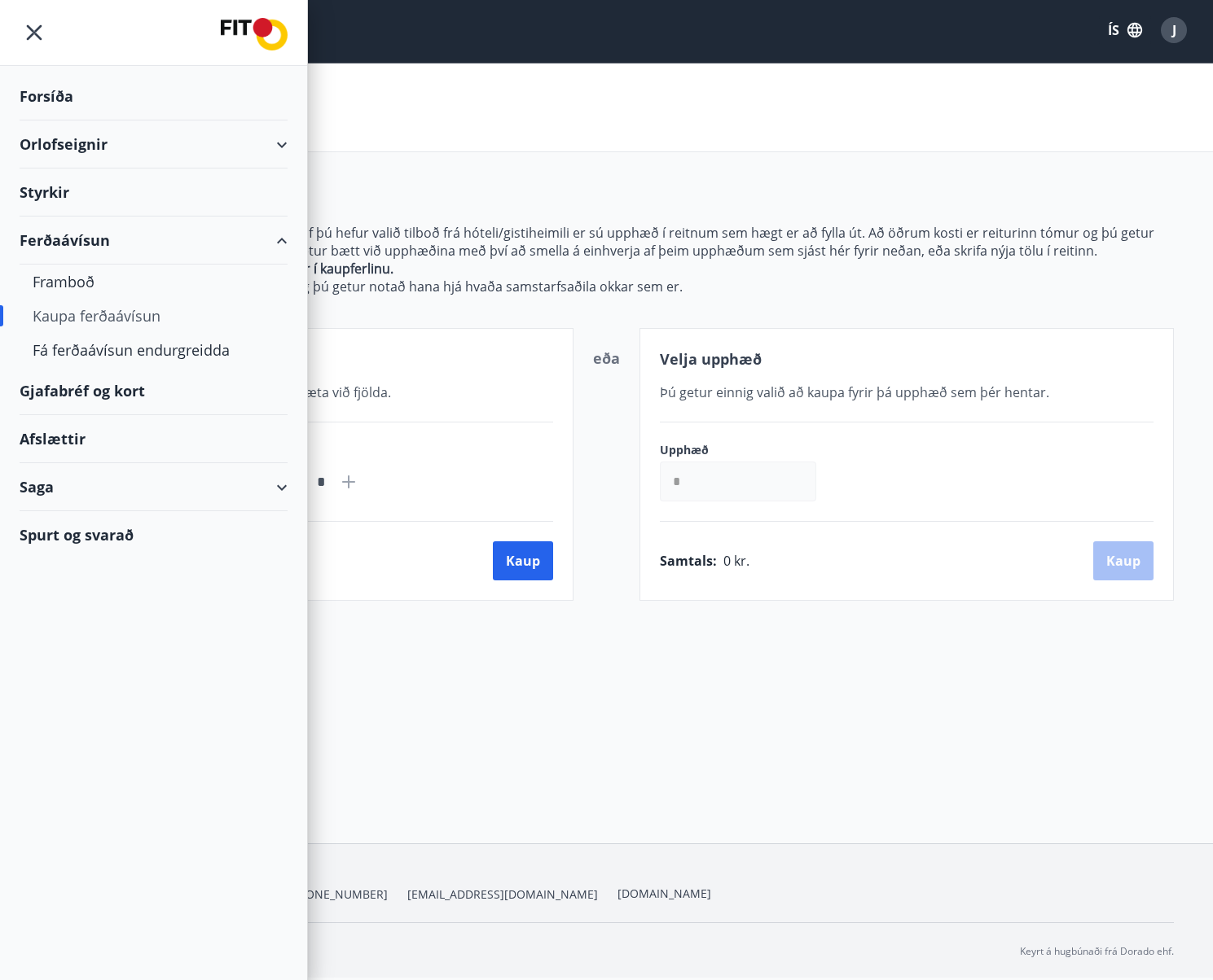
click at [47, 433] on div "Afslættir" at bounding box center [153, 438] width 268 height 48
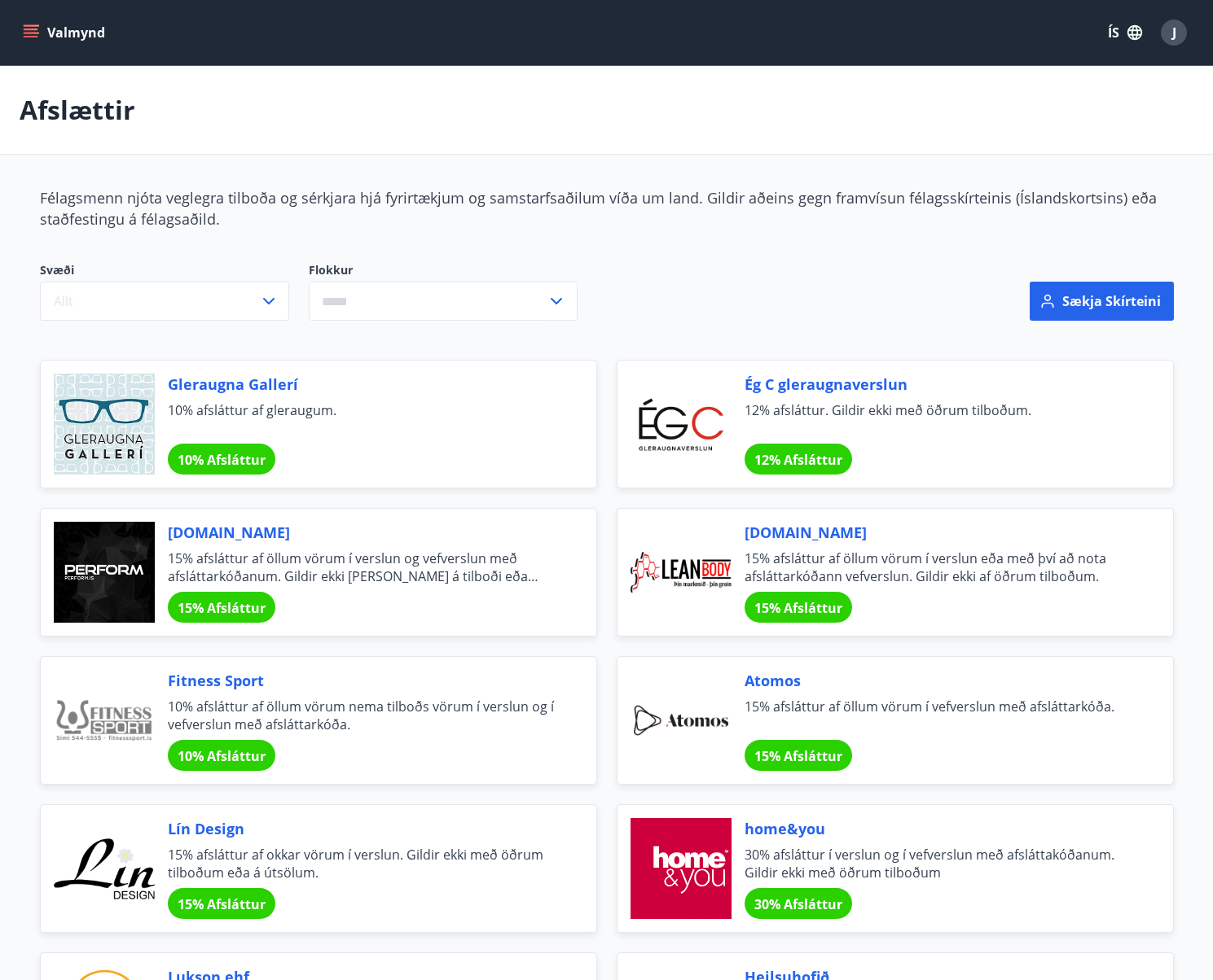
click at [31, 23] on button "Valmynd" at bounding box center [65, 32] width 92 height 29
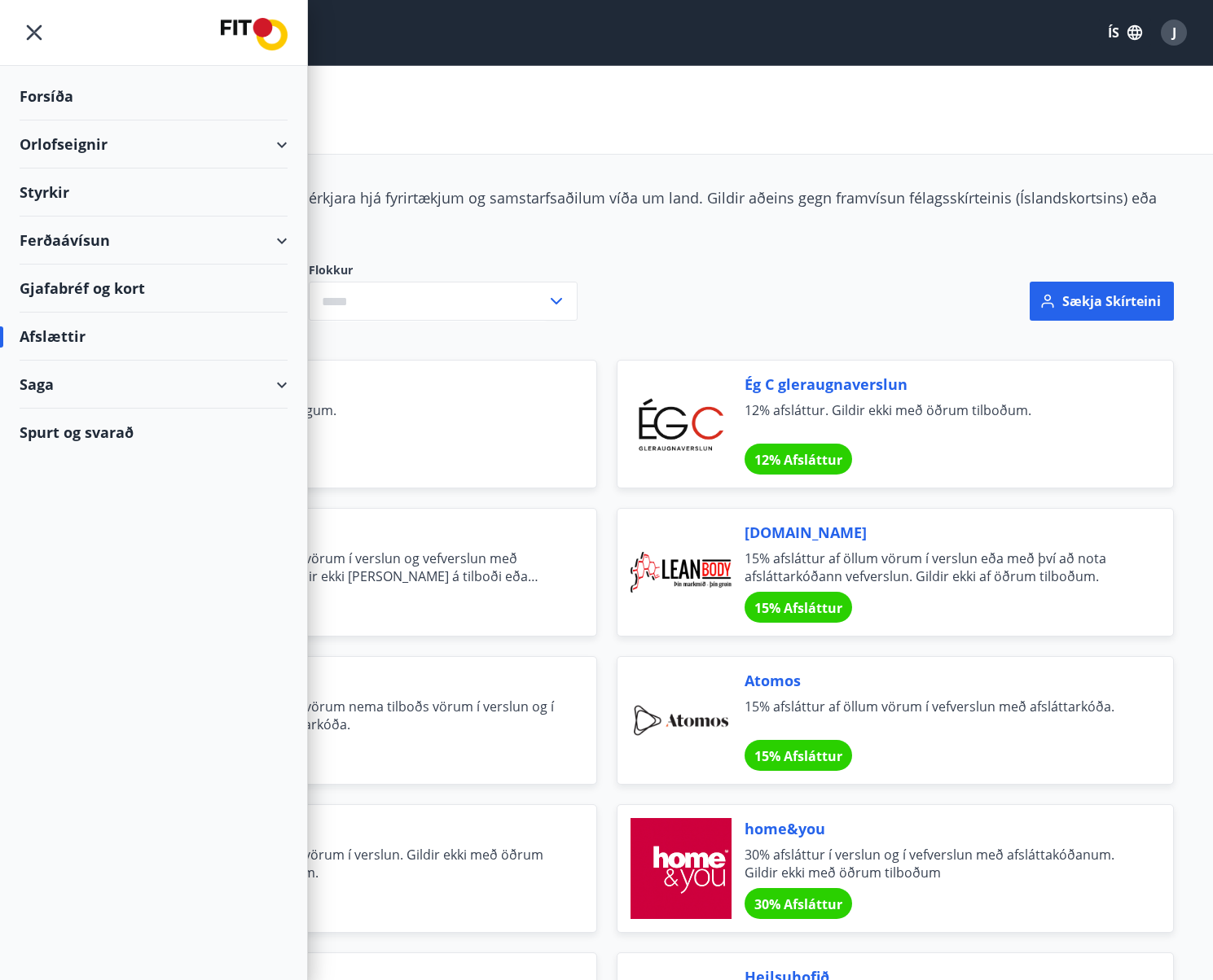
click at [113, 284] on div "Gjafabréf og kort" at bounding box center [153, 288] width 268 height 48
click at [491, 103] on div "Afslættir" at bounding box center [606, 110] width 1213 height 89
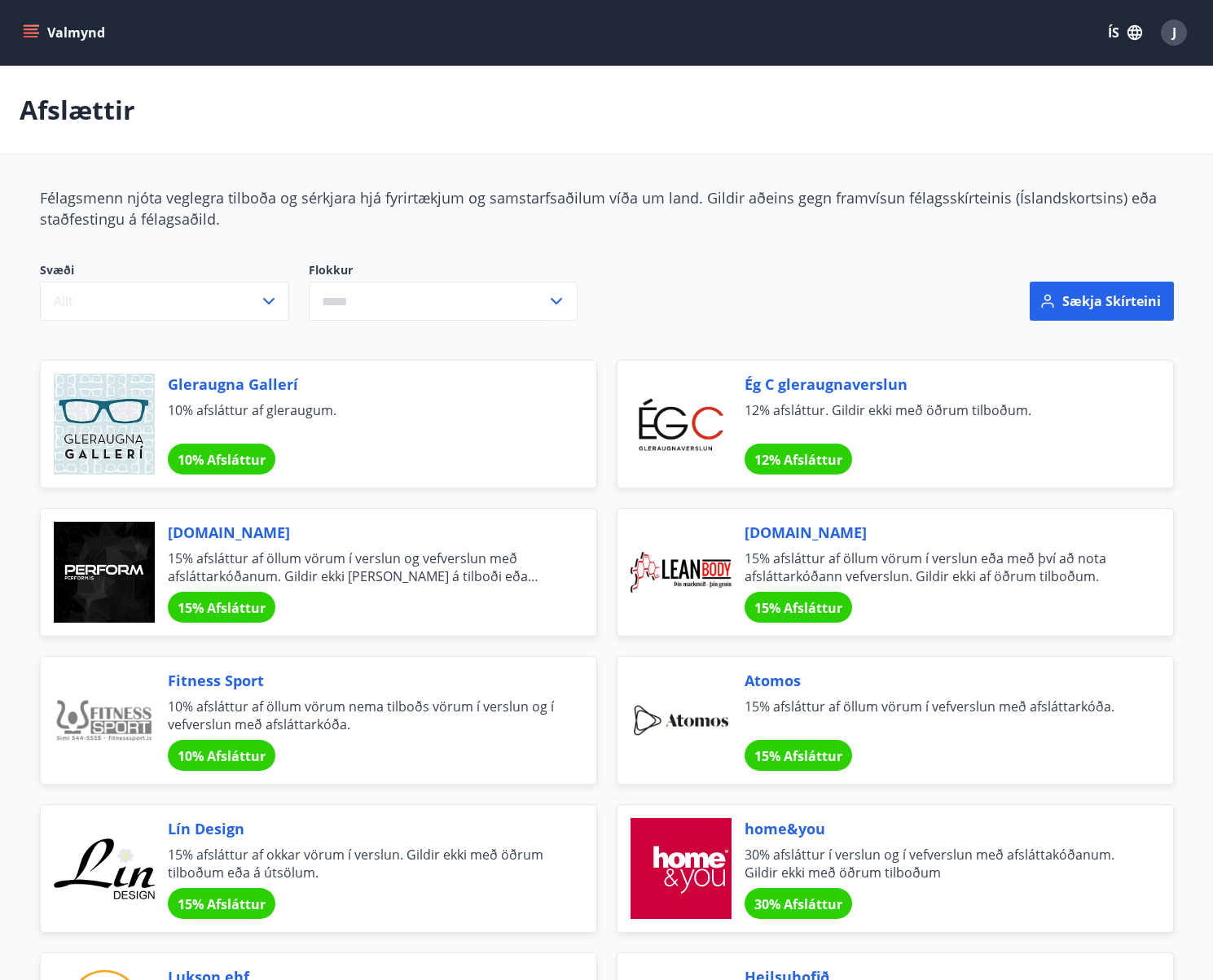
click at [23, 25] on button "Valmynd" at bounding box center [65, 32] width 92 height 29
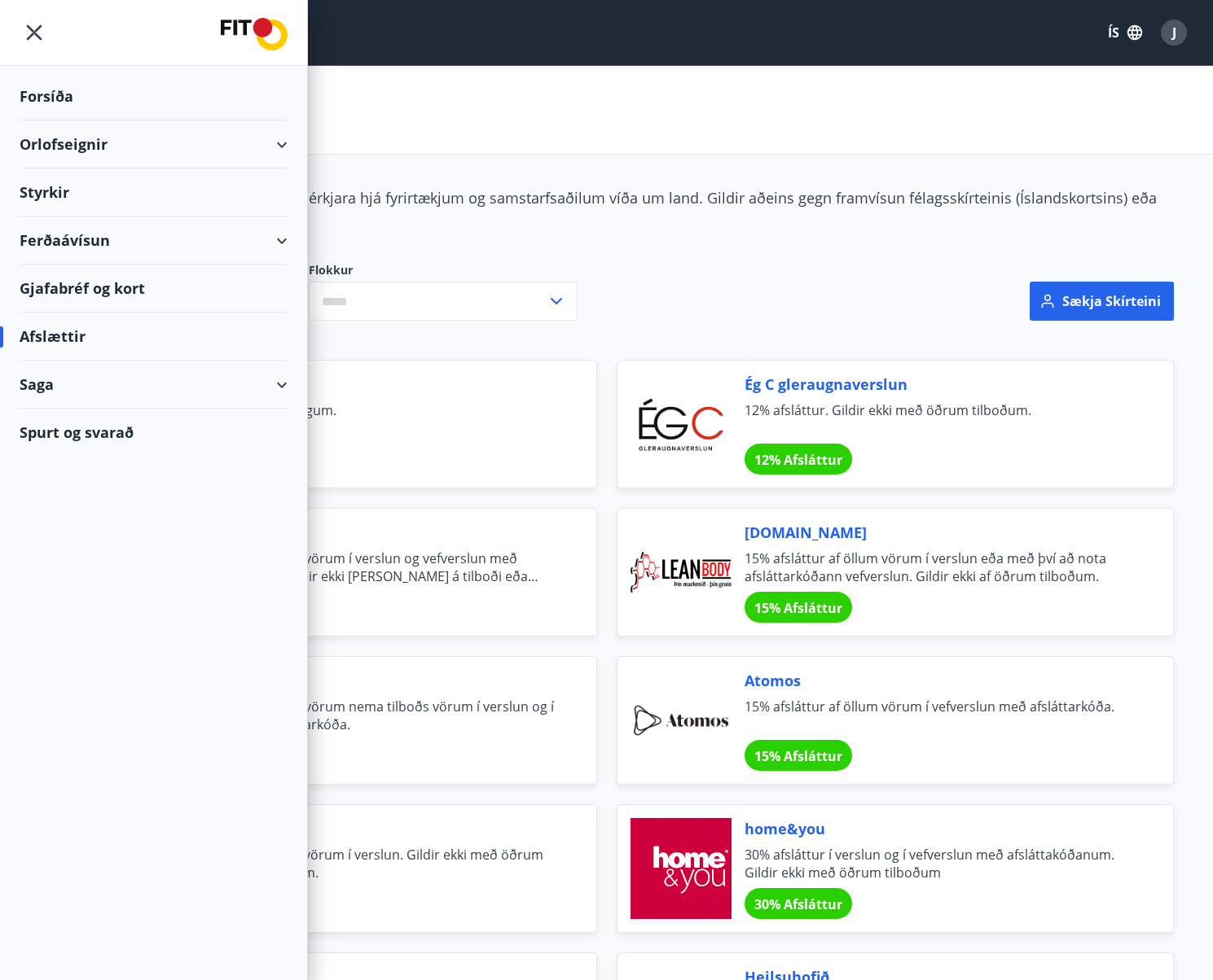
click at [280, 141] on div "Orlofseignir" at bounding box center [153, 144] width 268 height 48
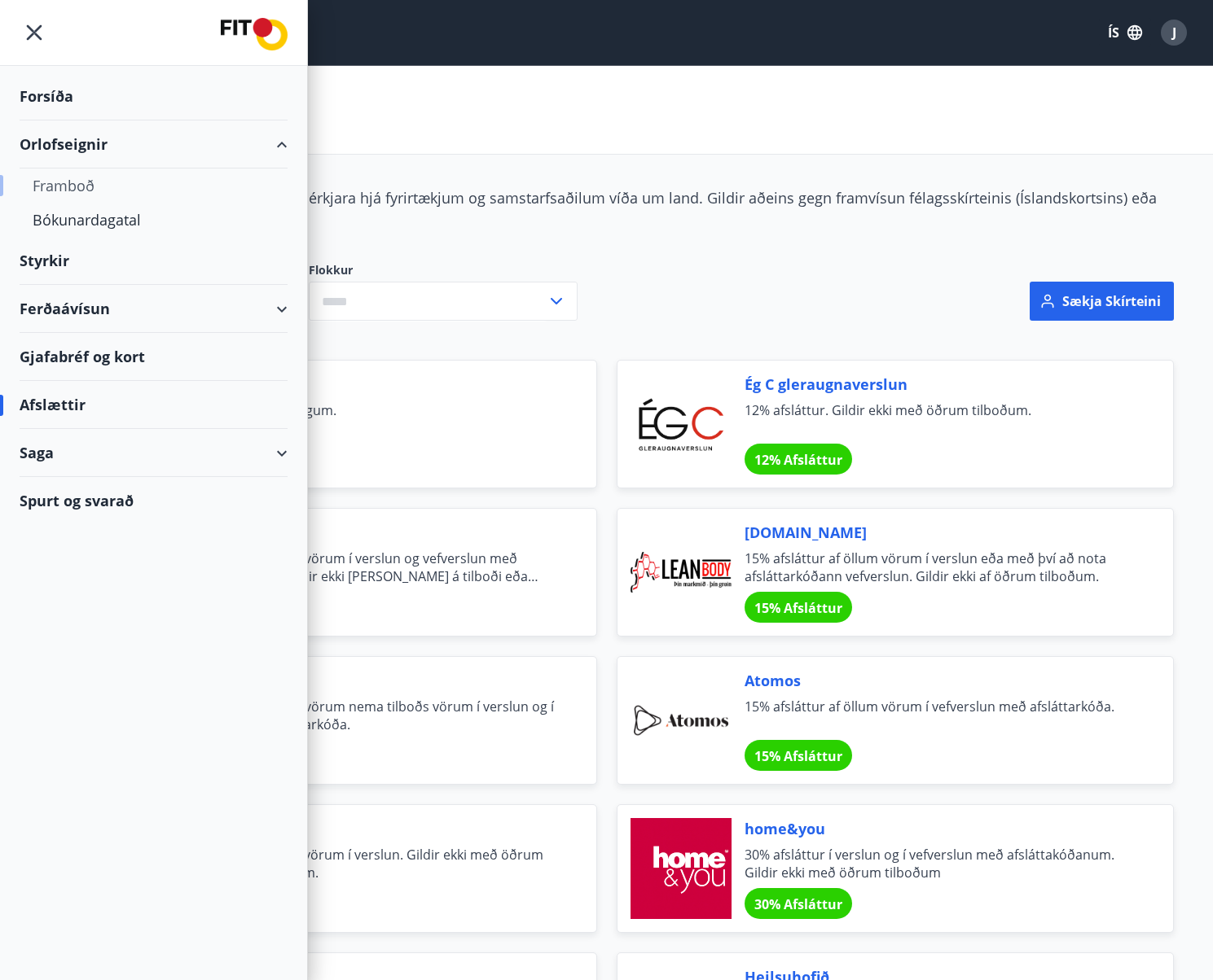
click at [72, 184] on div "Framboð" at bounding box center [153, 185] width 242 height 34
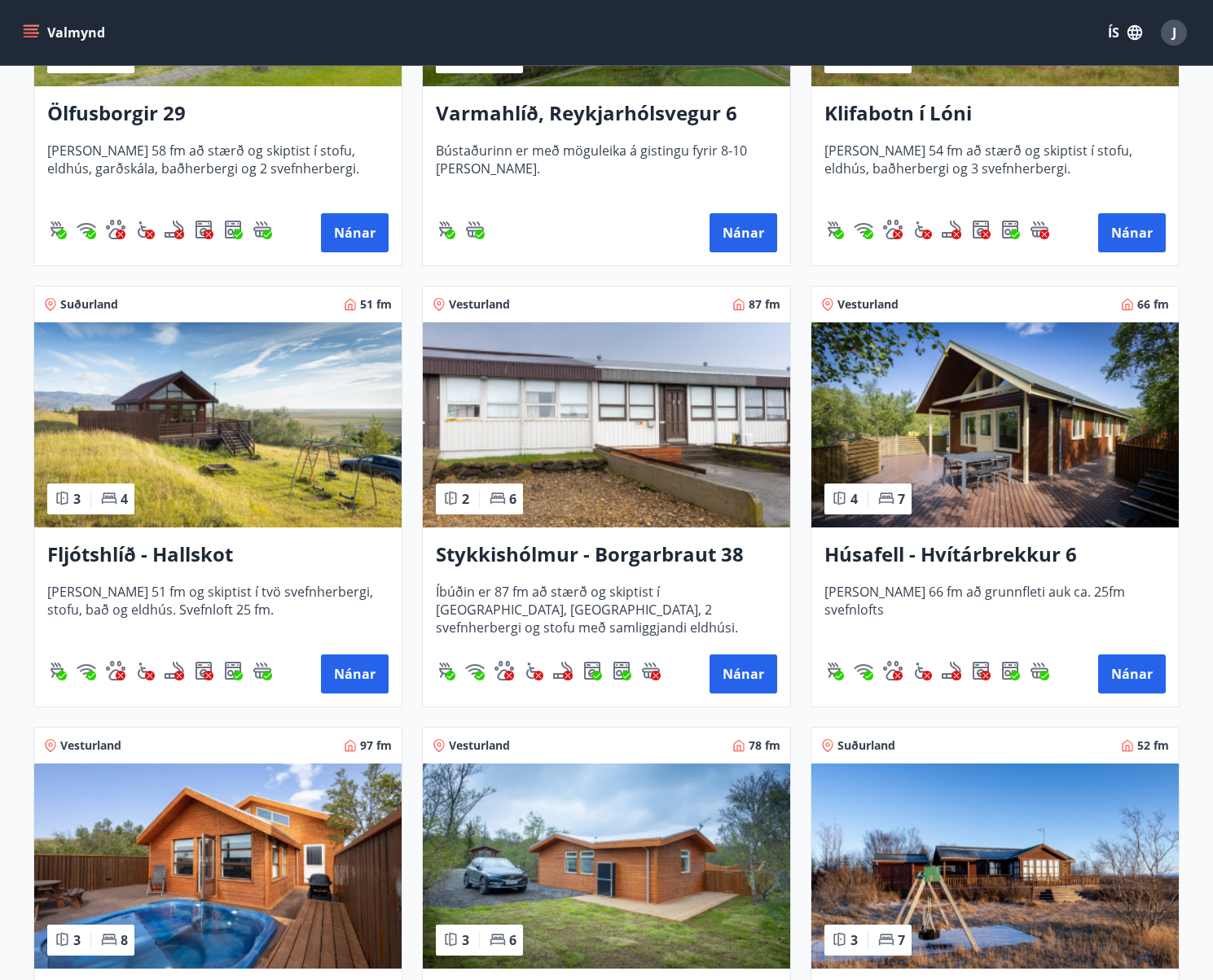
scroll to position [488, 0]
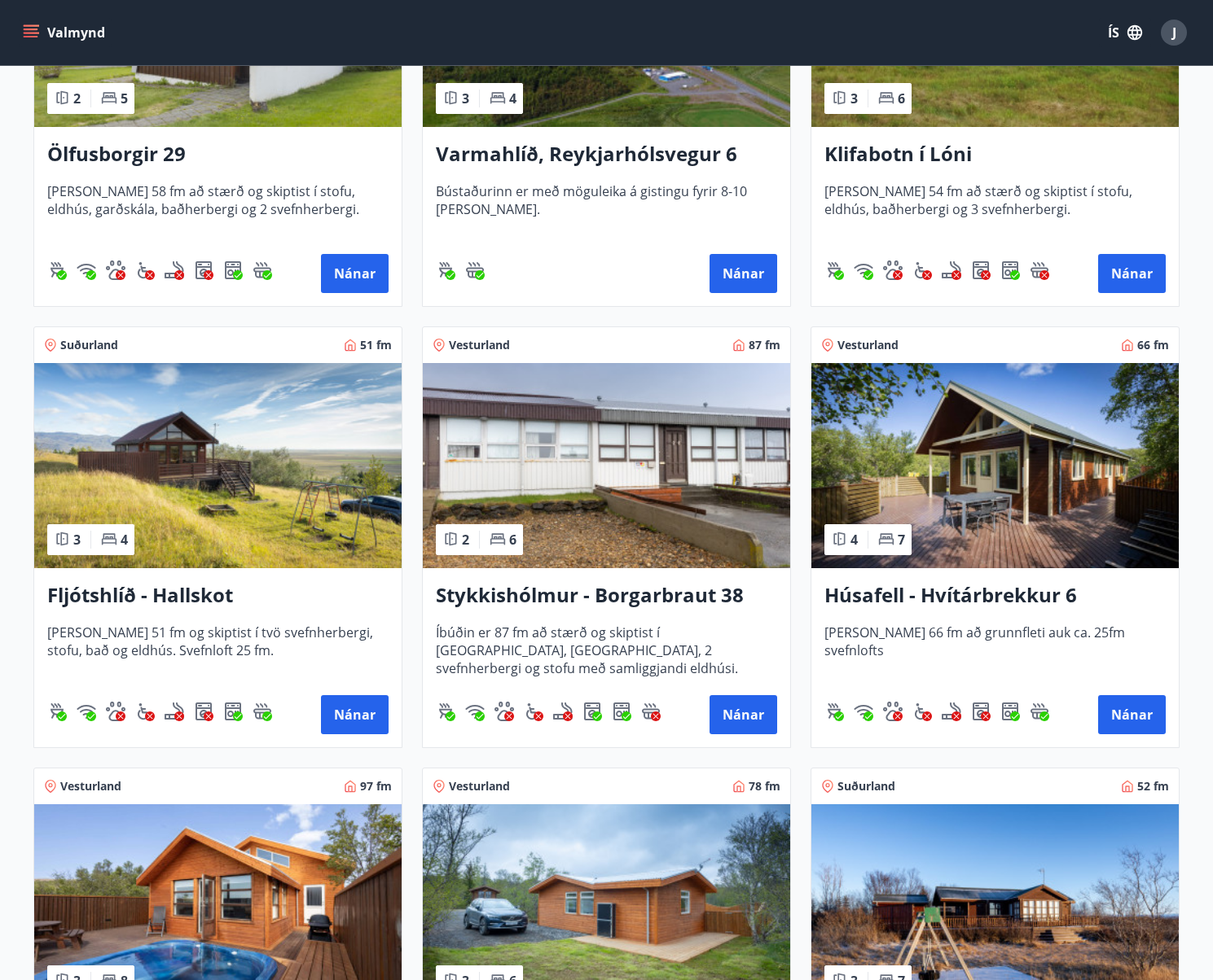
click at [973, 586] on h3 "Húsafell - Hvítárbrekkur 6" at bounding box center [995, 596] width 341 height 29
